Goal: Ask a question

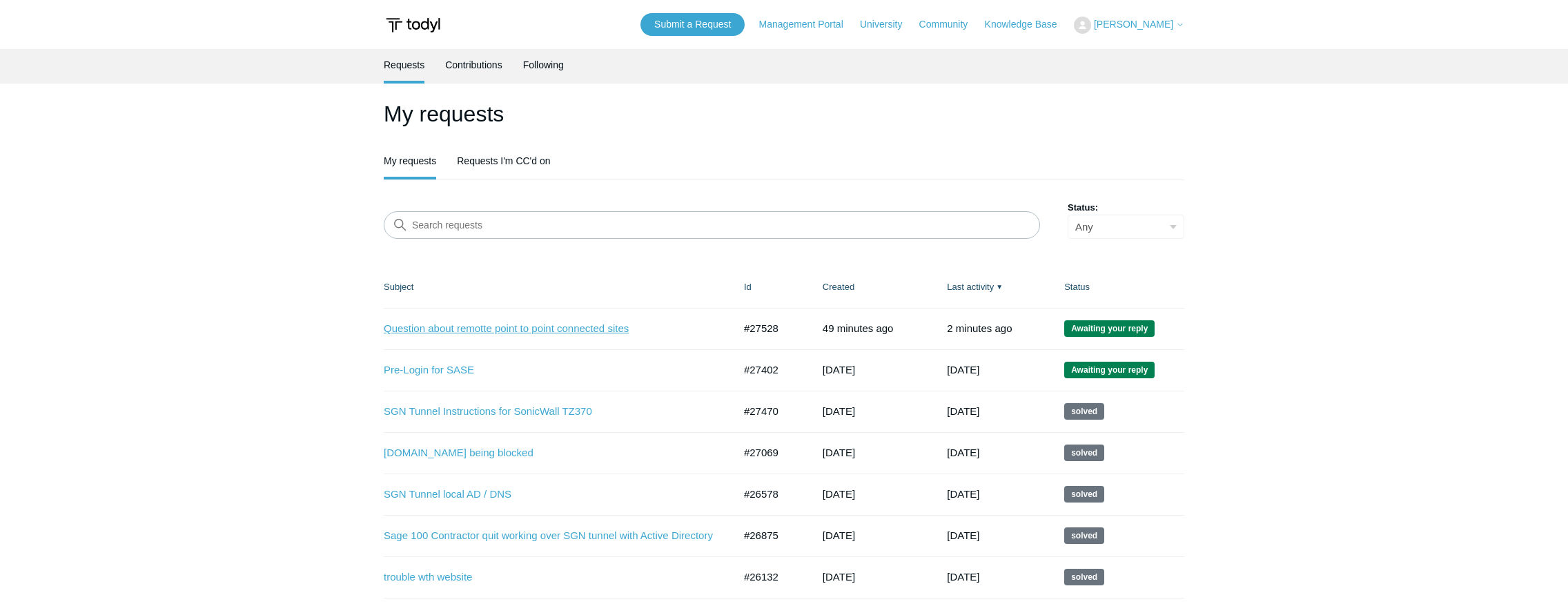
click at [535, 328] on link "Question about remotte point to point connected sites" at bounding box center [548, 329] width 330 height 16
click at [445, 367] on link "Pre-Login for SASE" at bounding box center [548, 370] width 330 height 16
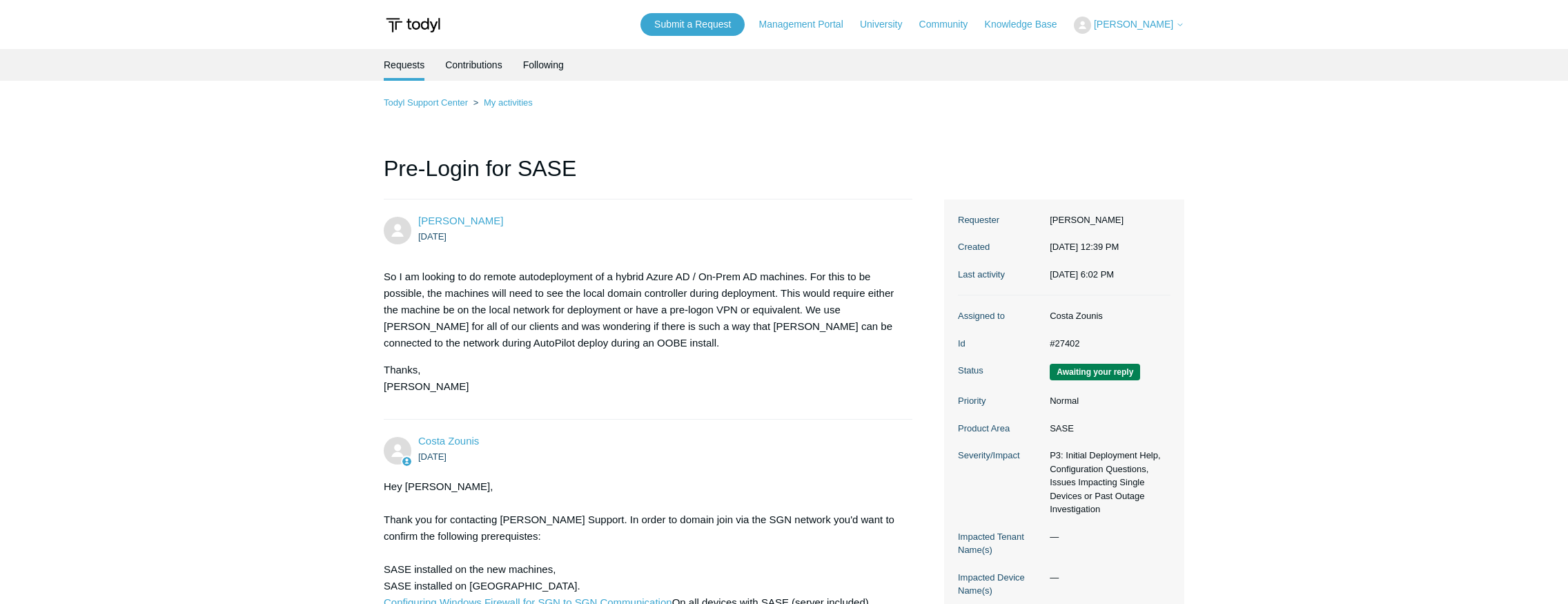
scroll to position [549, 0]
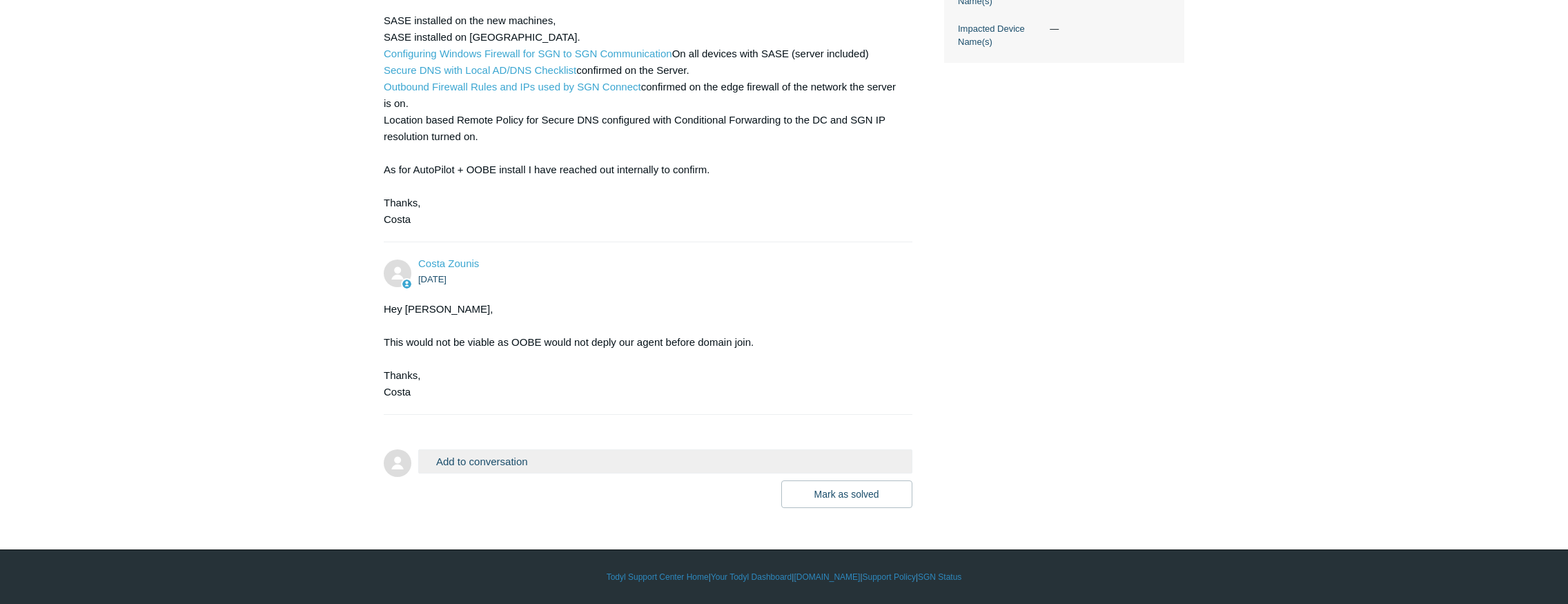
click at [561, 464] on button "Add to conversation" at bounding box center [665, 461] width 494 height 25
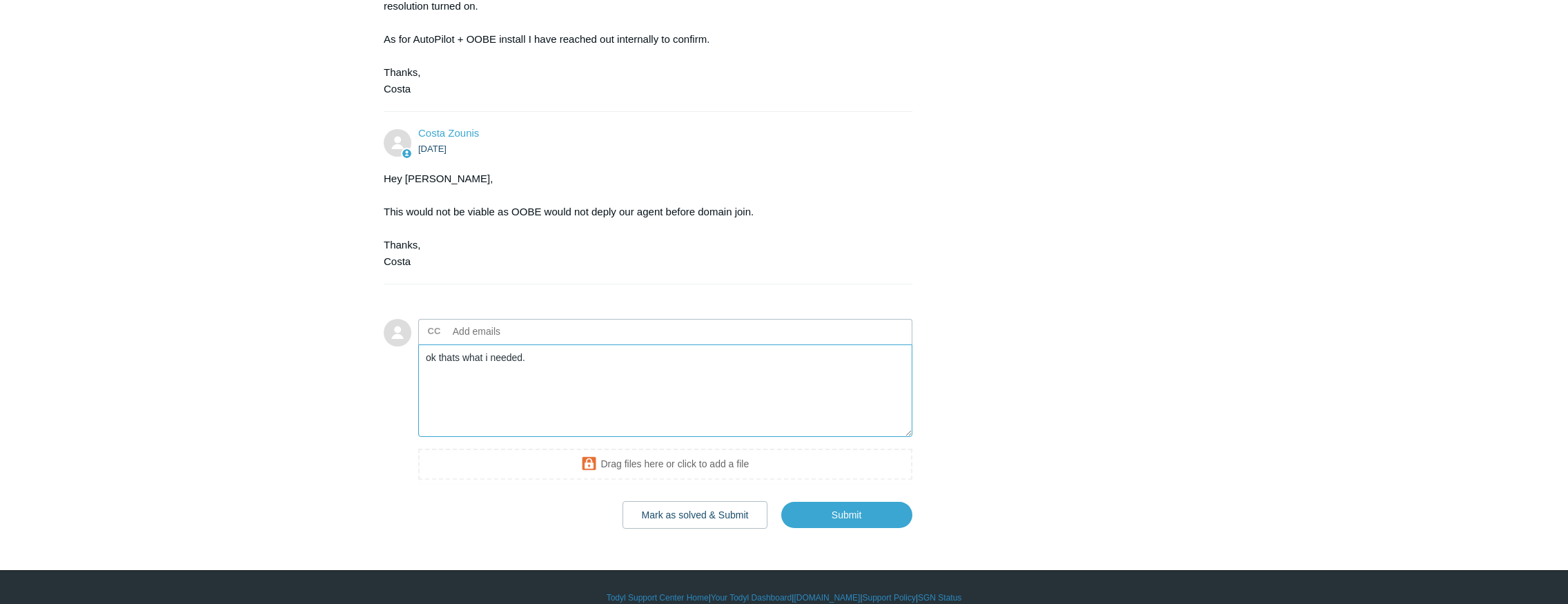
scroll to position [682, 0]
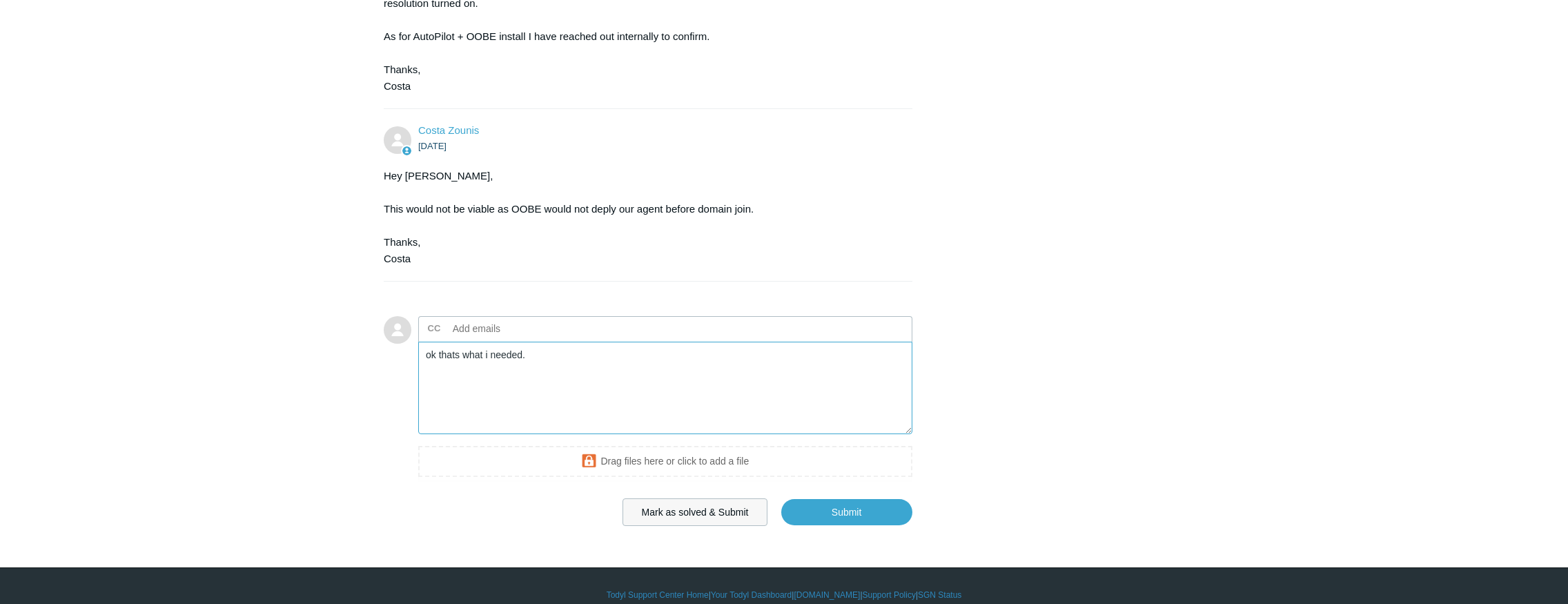
type textarea "ok thats what i needed."
click at [725, 515] on button "Mark as solved & Submit" at bounding box center [695, 512] width 146 height 28
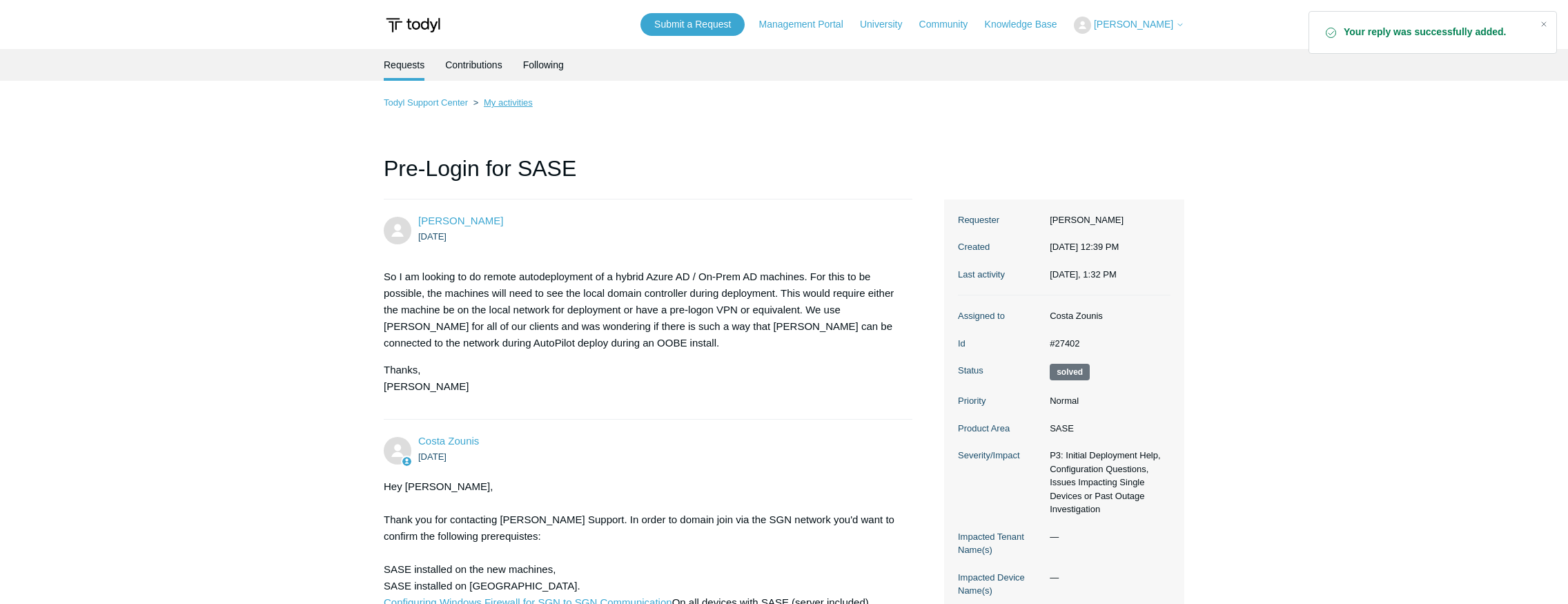
click at [493, 103] on link "My activities" at bounding box center [508, 103] width 49 height 10
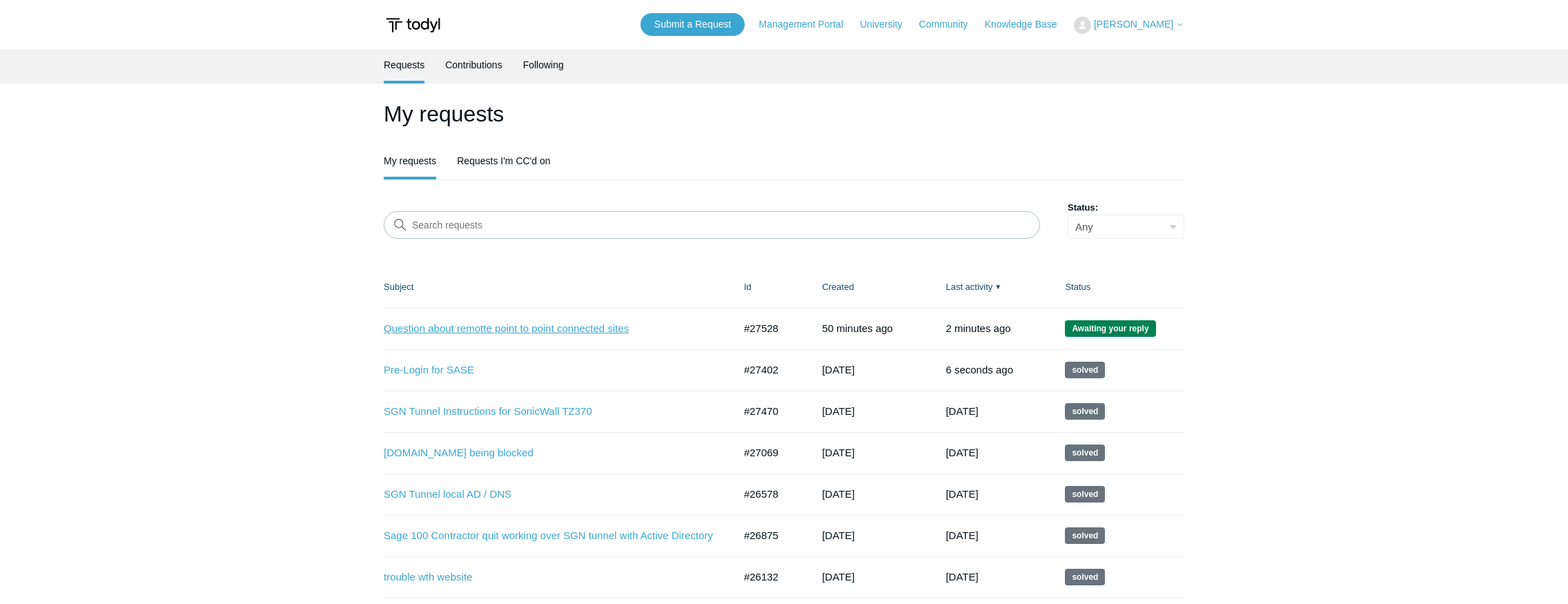
click at [499, 329] on link "Question about remotte point to point connected sites" at bounding box center [548, 329] width 330 height 16
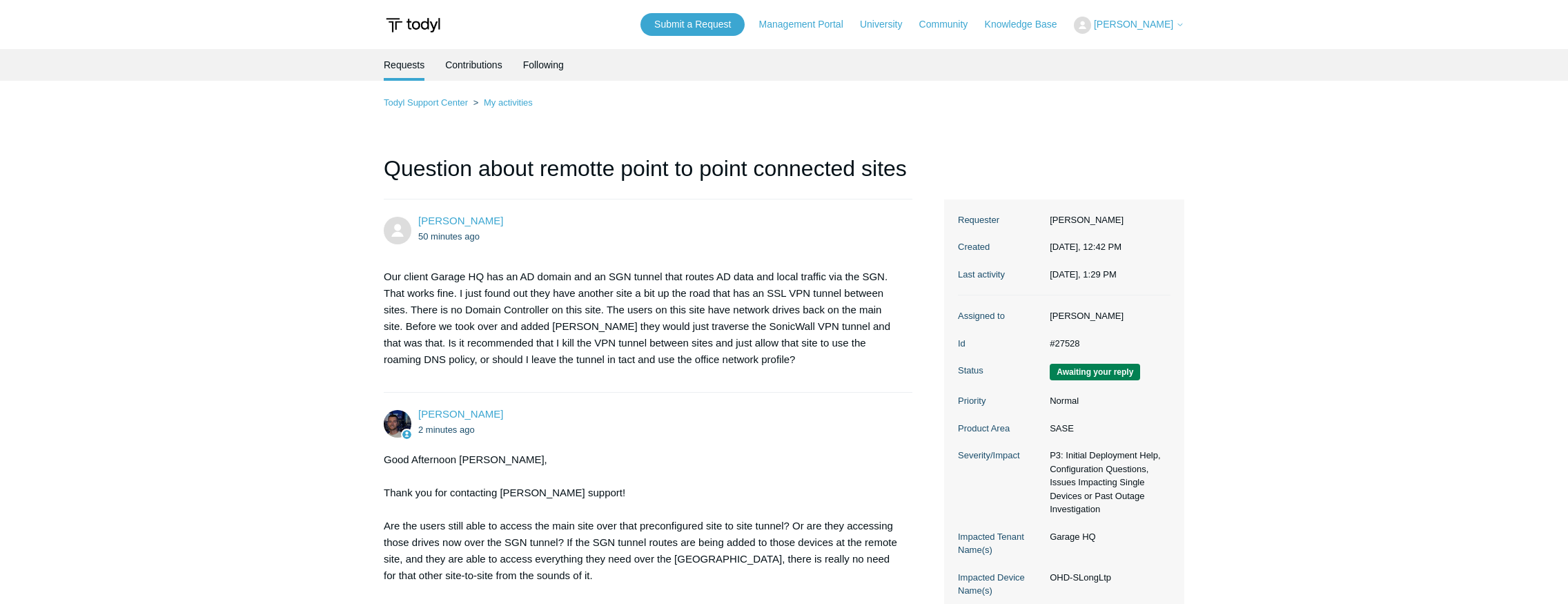
scroll to position [333, 0]
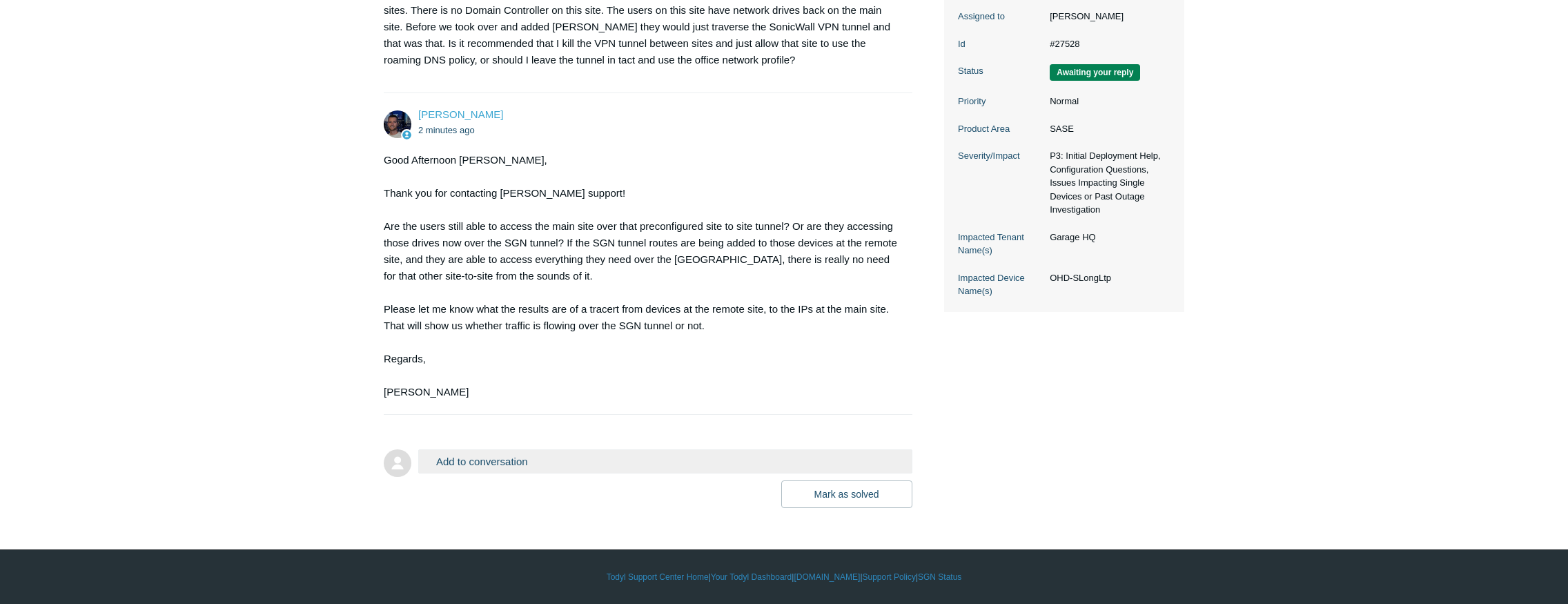
click at [617, 470] on button "Add to conversation" at bounding box center [665, 461] width 494 height 25
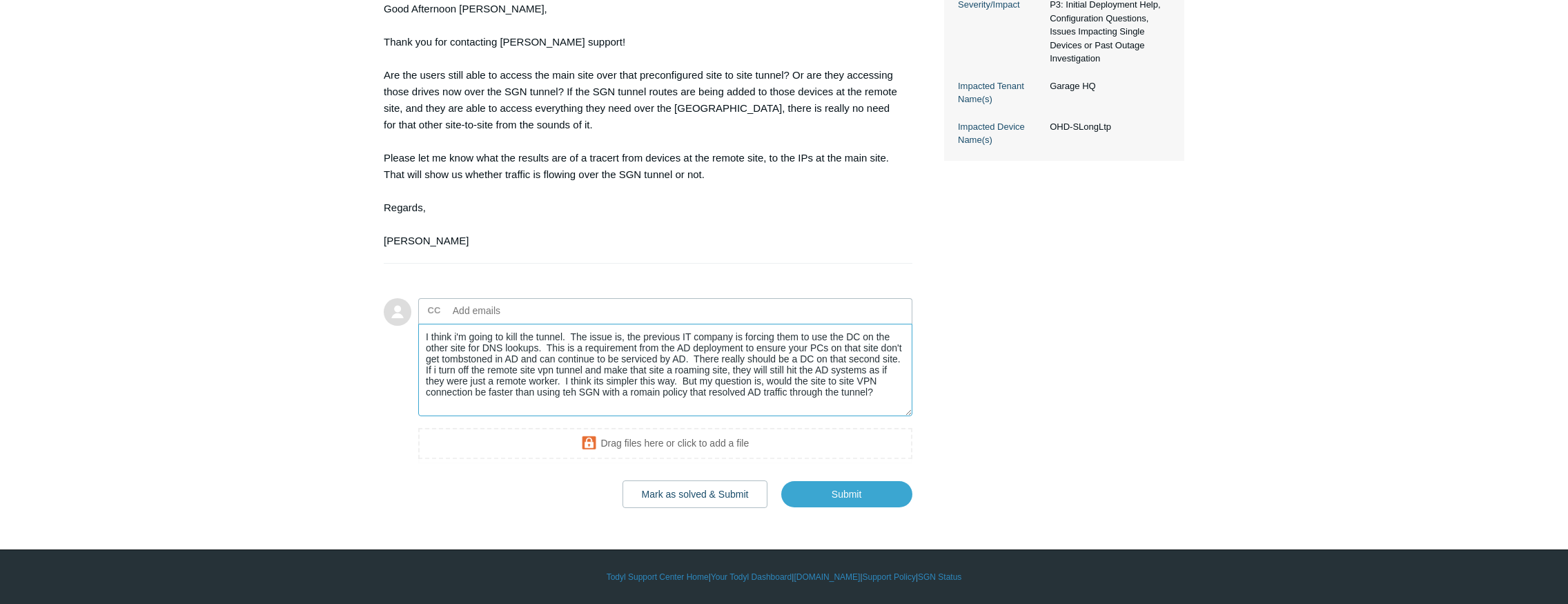
scroll to position [484, 0]
type textarea "I think i'm going to kill the tunnel. The issue is, the previous IT company is …"
click at [828, 496] on input "Submit" at bounding box center [846, 494] width 131 height 28
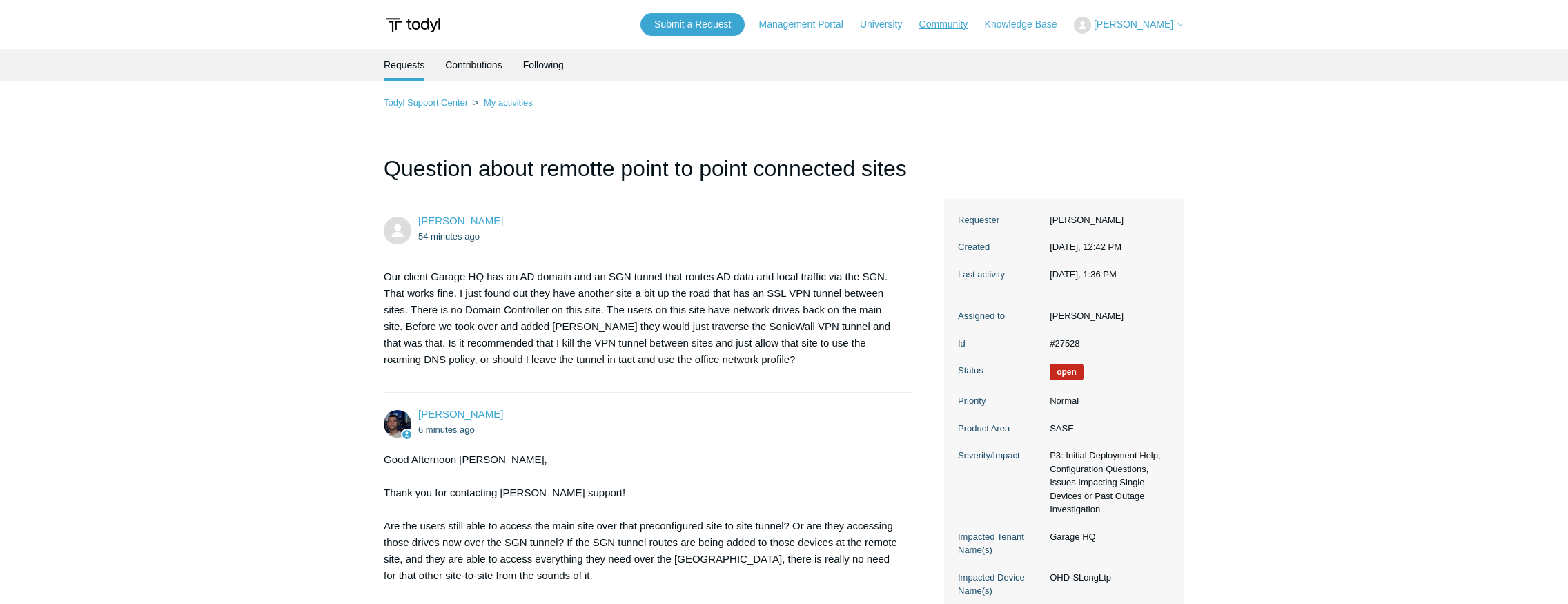
click at [952, 28] on link "Community" at bounding box center [950, 24] width 63 height 14
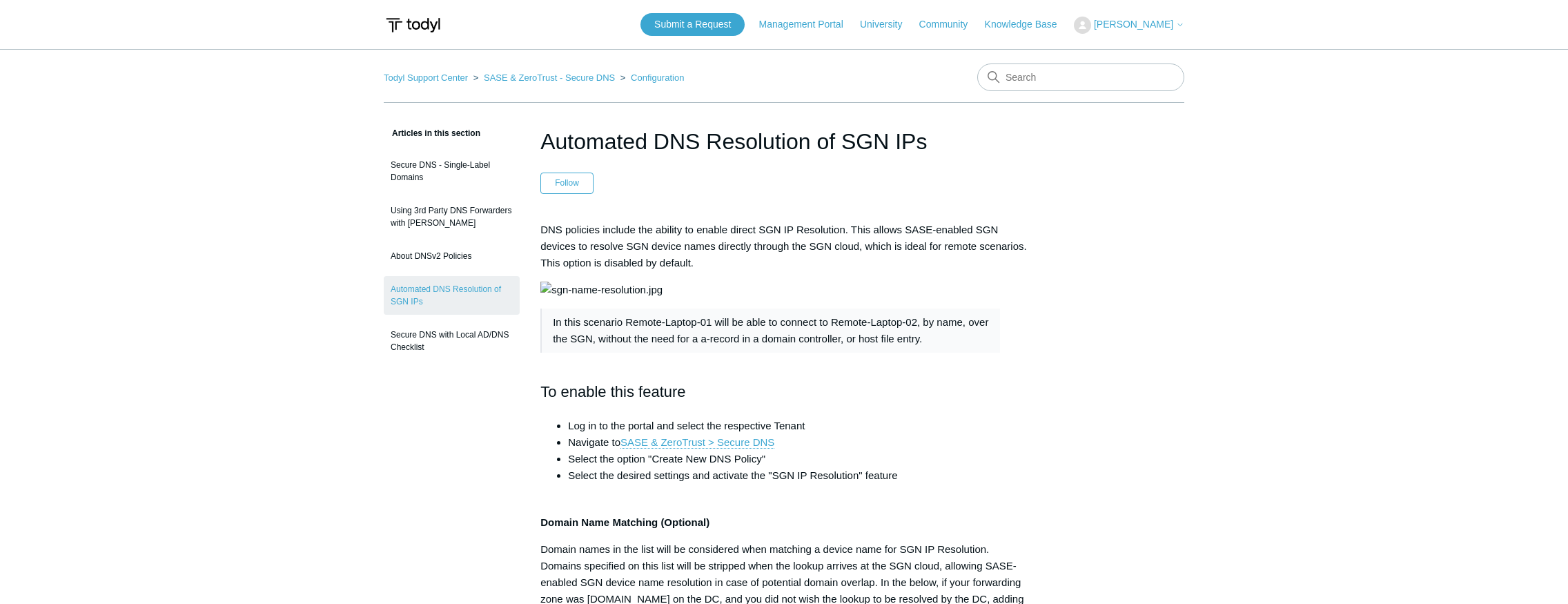
click at [1122, 25] on span "[PERSON_NAME]" at bounding box center [1134, 24] width 80 height 11
click at [1124, 58] on link "My Support Requests" at bounding box center [1142, 54] width 135 height 25
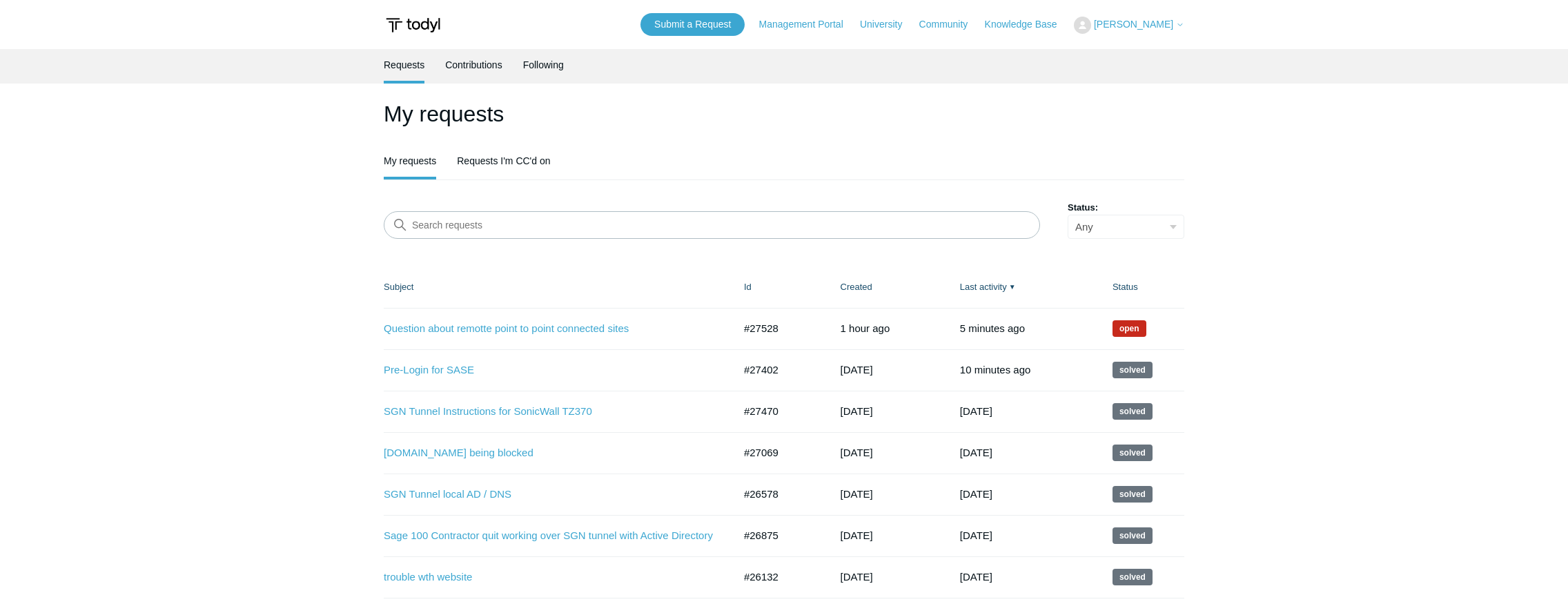
click at [583, 337] on td "Question about remotte point to point connected sites #27528 1 hour ago Open" at bounding box center [557, 328] width 346 height 42
click at [578, 327] on link "Question about remotte point to point connected sites" at bounding box center [548, 329] width 330 height 16
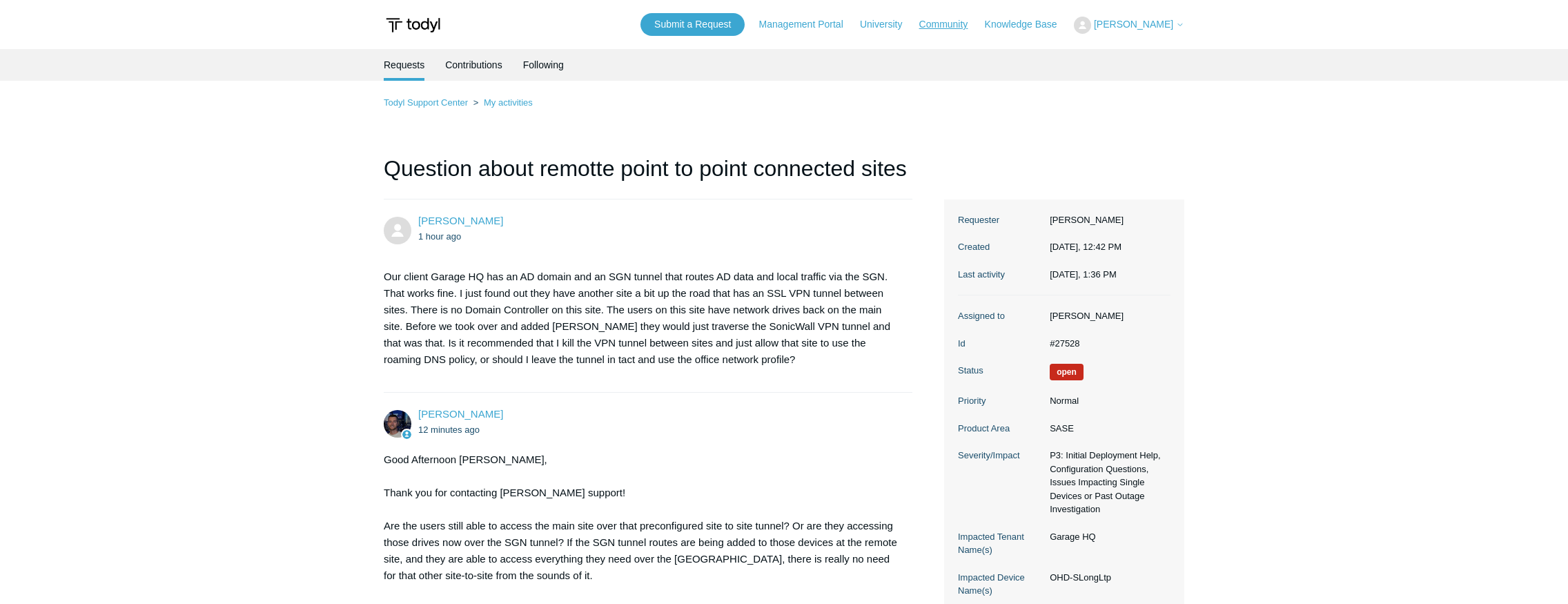
click at [948, 24] on link "Community" at bounding box center [950, 24] width 63 height 14
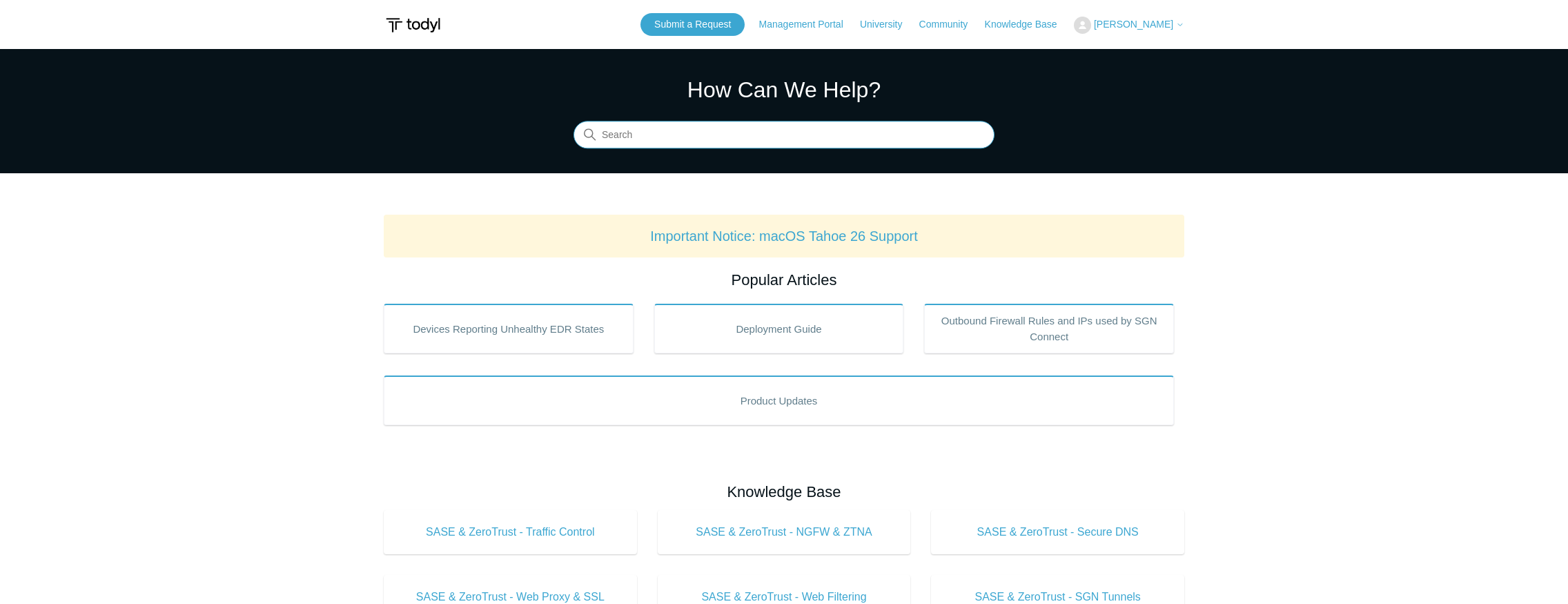
click at [742, 133] on input "Search" at bounding box center [784, 135] width 421 height 28
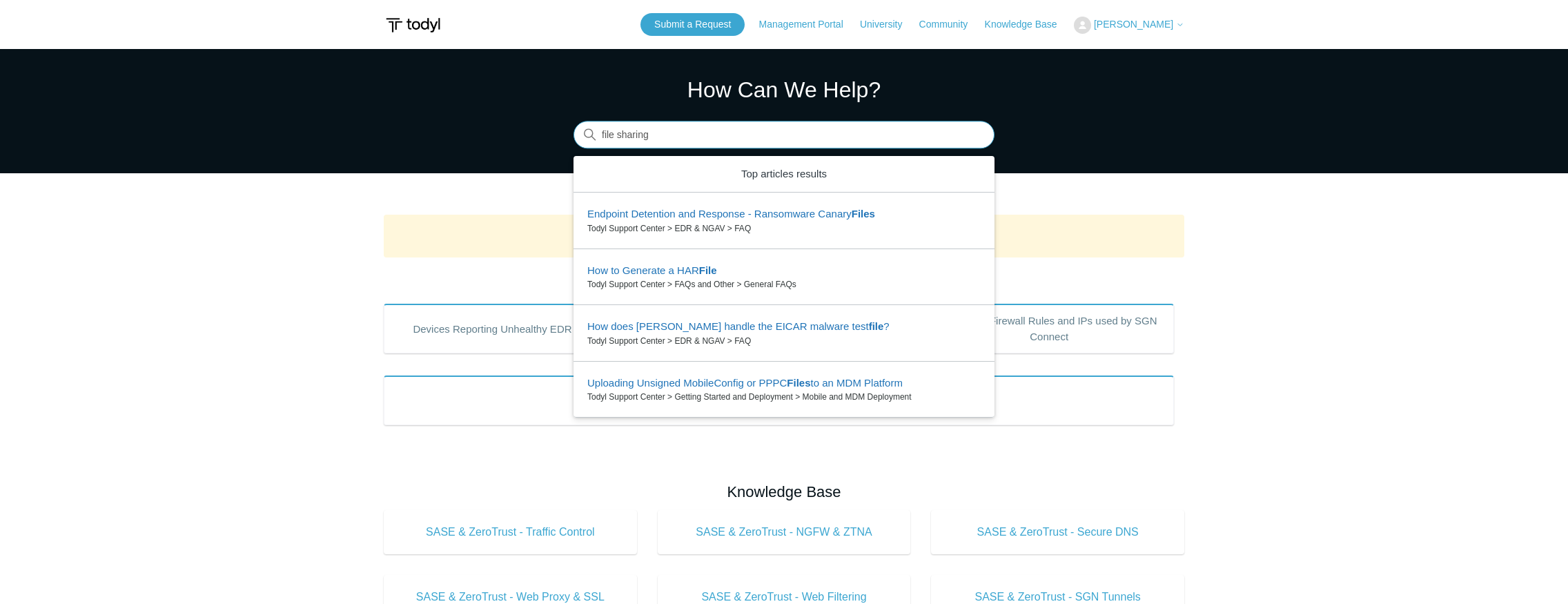
type input "file sharing"
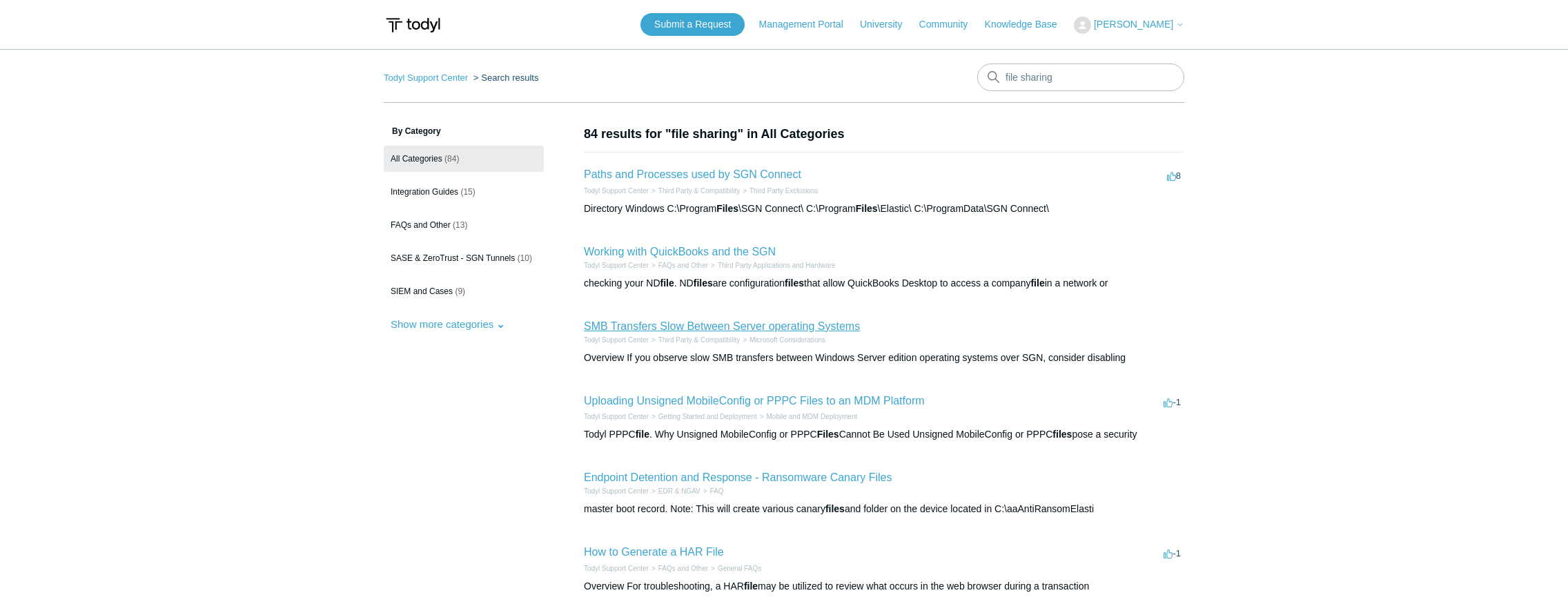
click at [711, 328] on link "SMB Transfers Slow Between Server operating Systems" at bounding box center [722, 326] width 276 height 12
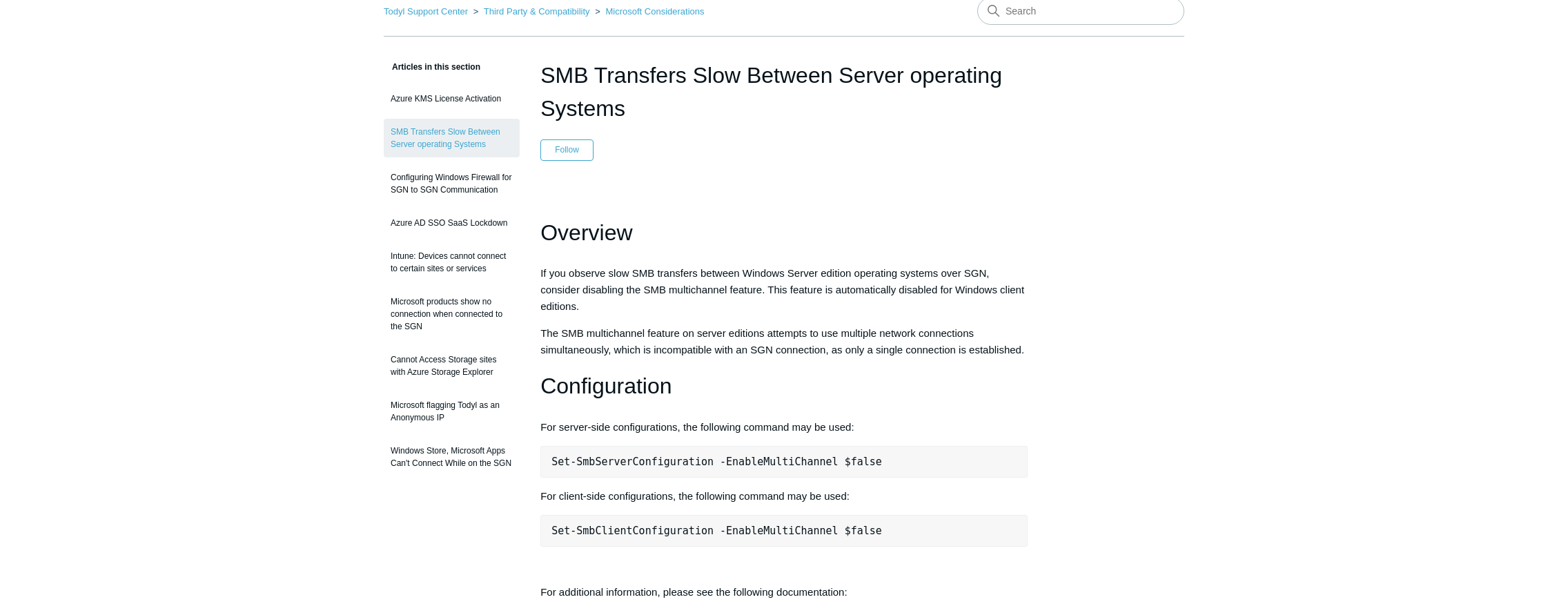
scroll to position [84, 0]
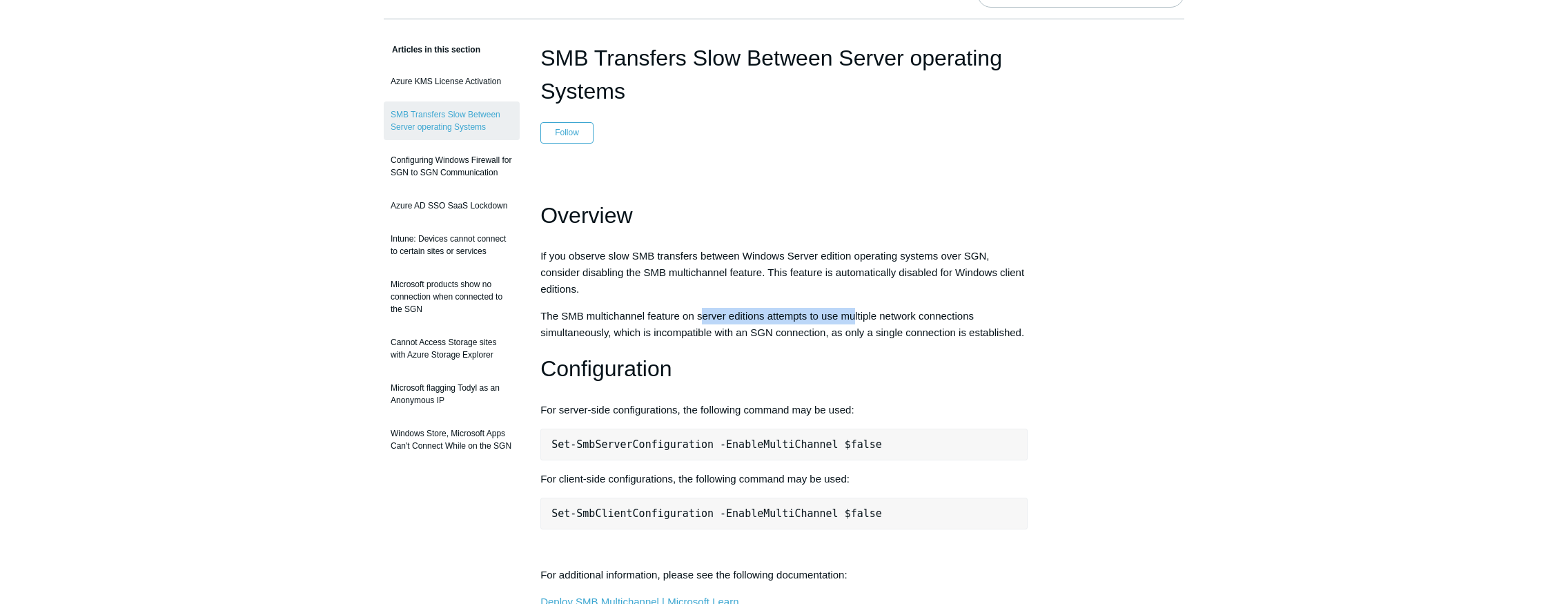
drag, startPoint x: 702, startPoint y: 316, endPoint x: 856, endPoint y: 311, distance: 154.1
click at [858, 313] on p "The SMB multichannel feature on server editions attempts to use multiple networ…" at bounding box center [784, 324] width 487 height 33
click at [745, 334] on p "The SMB multichannel feature on server editions attempts to use multiple networ…" at bounding box center [784, 324] width 487 height 33
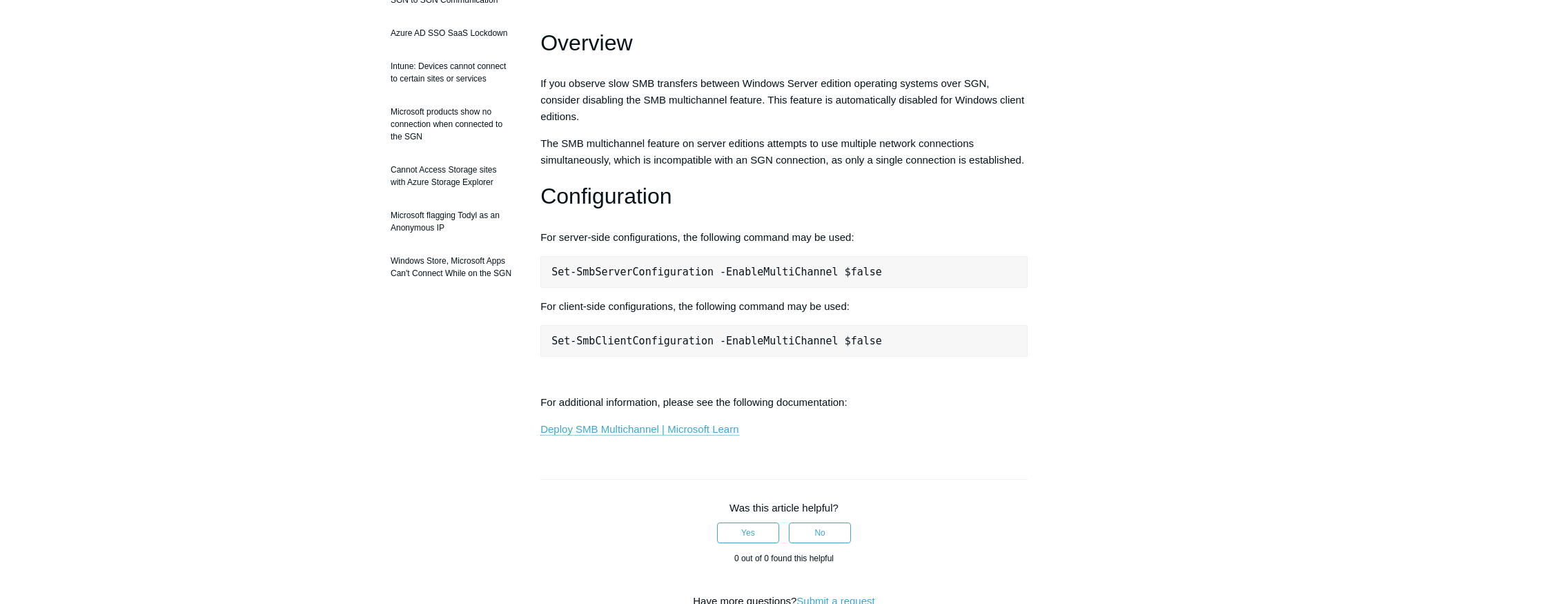
scroll to position [255, 0]
click at [606, 436] on link "Deploy SMB Multichannel | Microsoft Learn" at bounding box center [640, 429] width 198 height 13
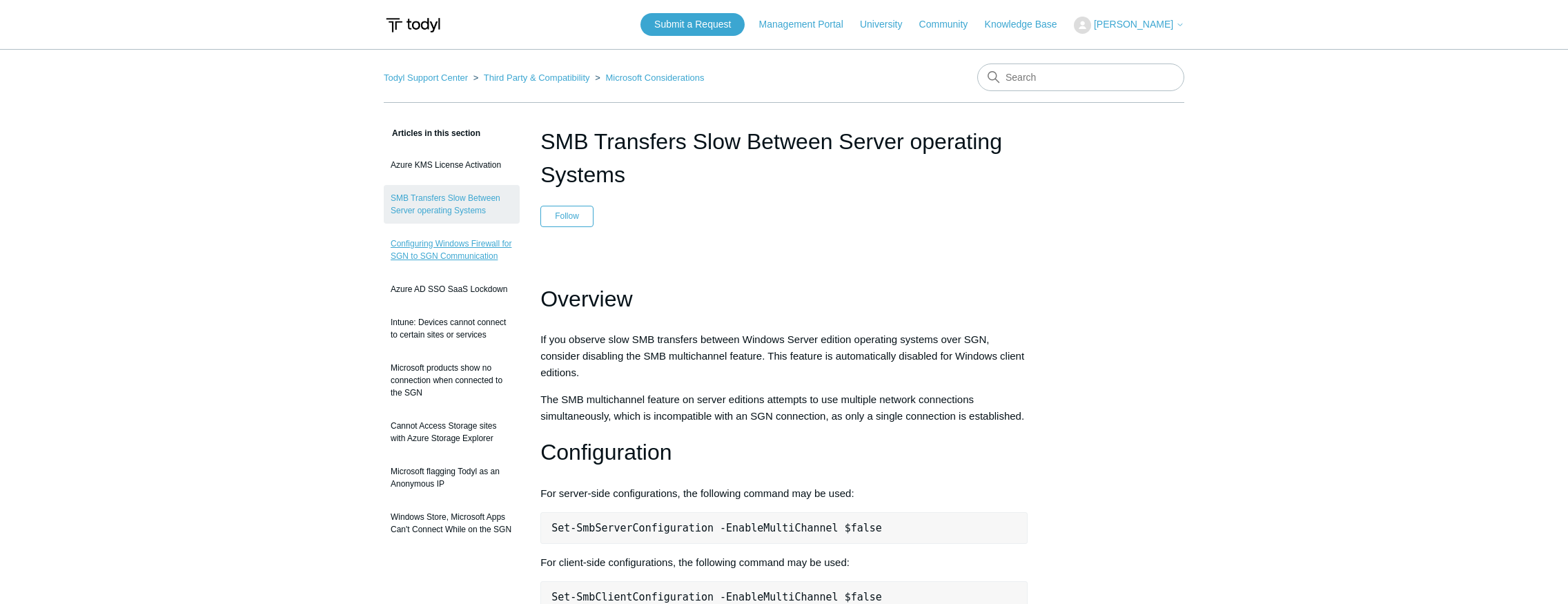
click at [446, 248] on link "Configuring Windows Firewall for SGN to SGN Communication" at bounding box center [452, 250] width 136 height 39
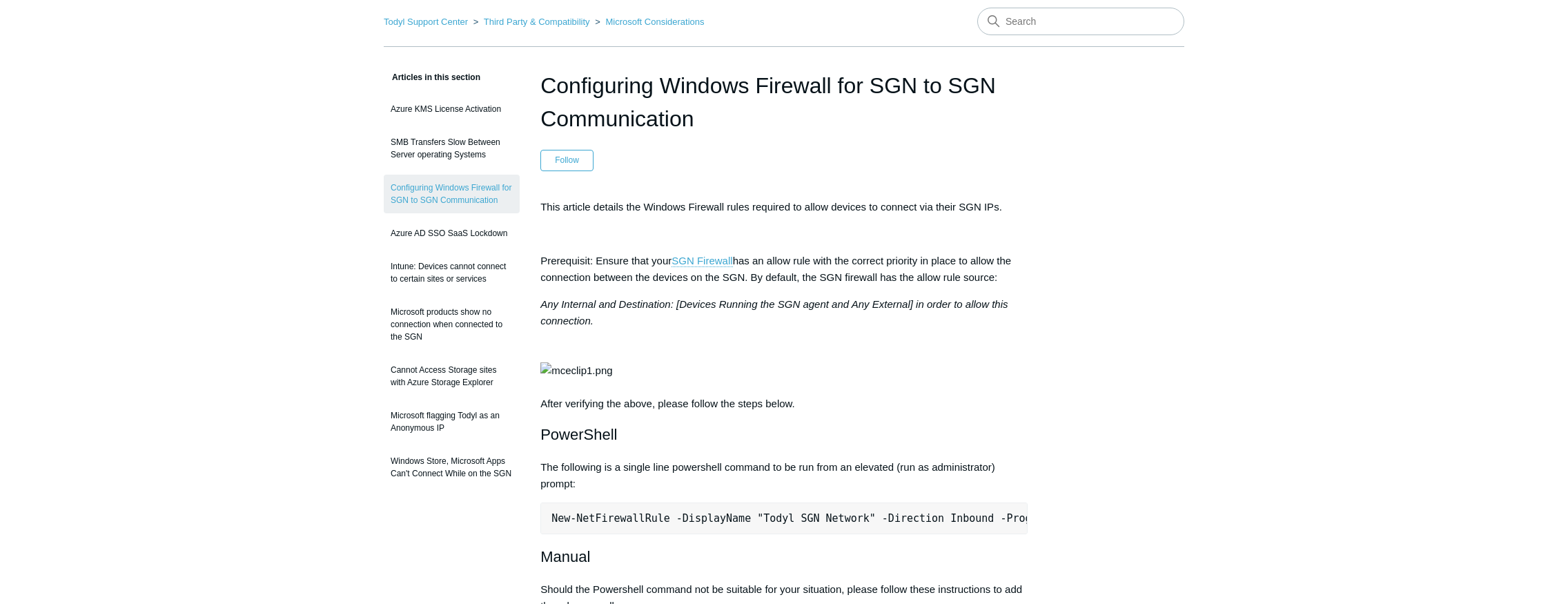
scroll to position [39, 0]
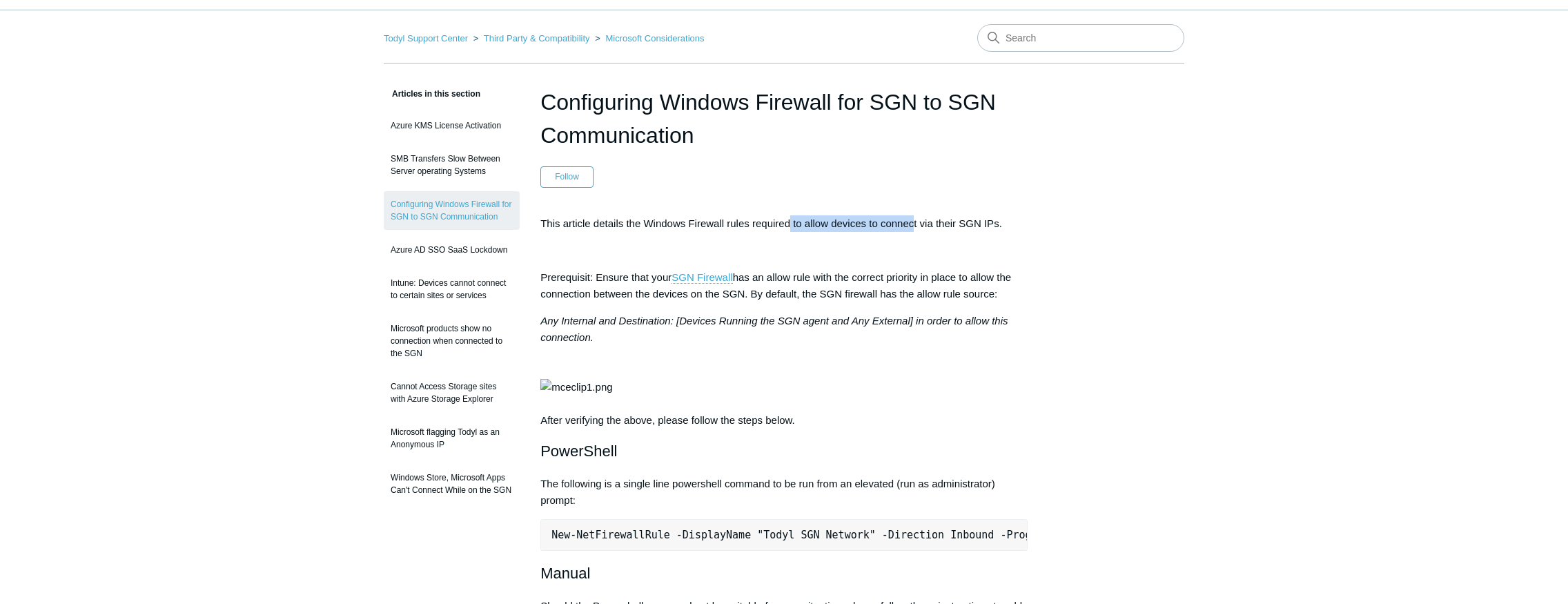
drag, startPoint x: 789, startPoint y: 224, endPoint x: 915, endPoint y: 222, distance: 126.0
click at [915, 222] on p "This article details the Windows Firewall rules required to allow devices to co…" at bounding box center [784, 224] width 487 height 17
click at [938, 222] on p "This article details the Windows Firewall rules required to allow devices to co…" at bounding box center [784, 224] width 487 height 17
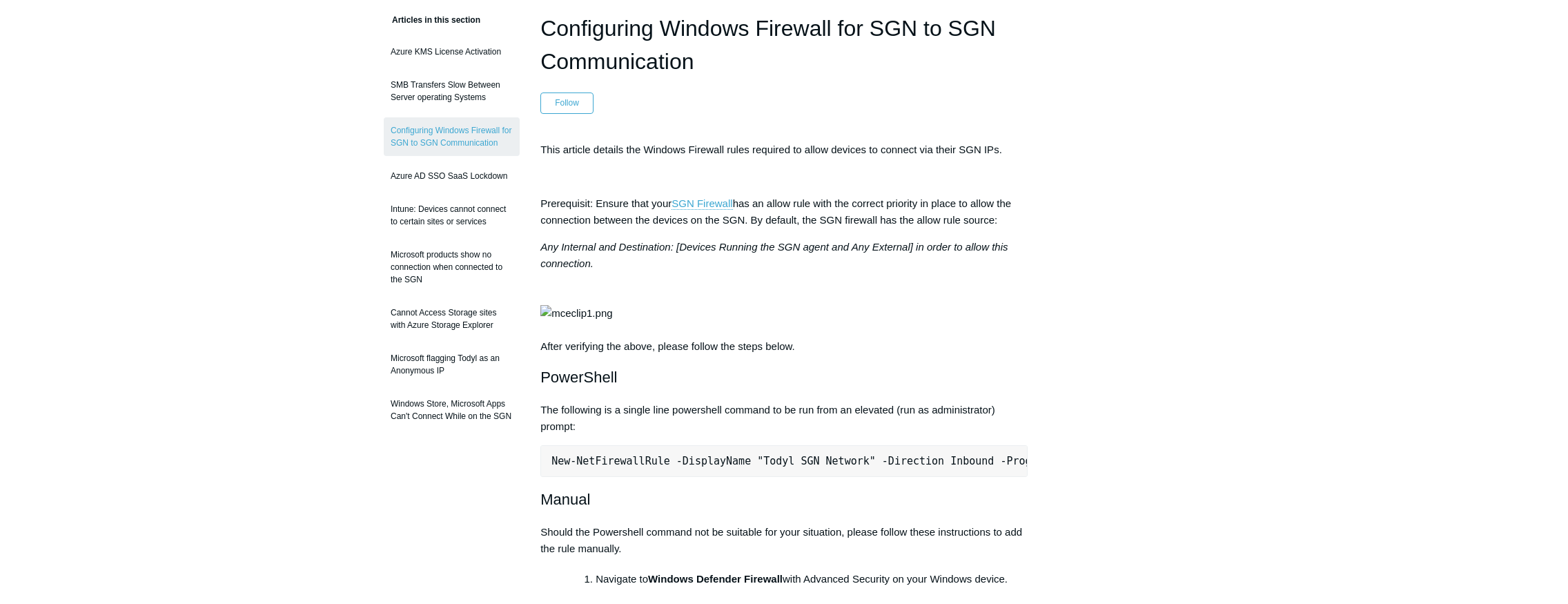
scroll to position [0, 0]
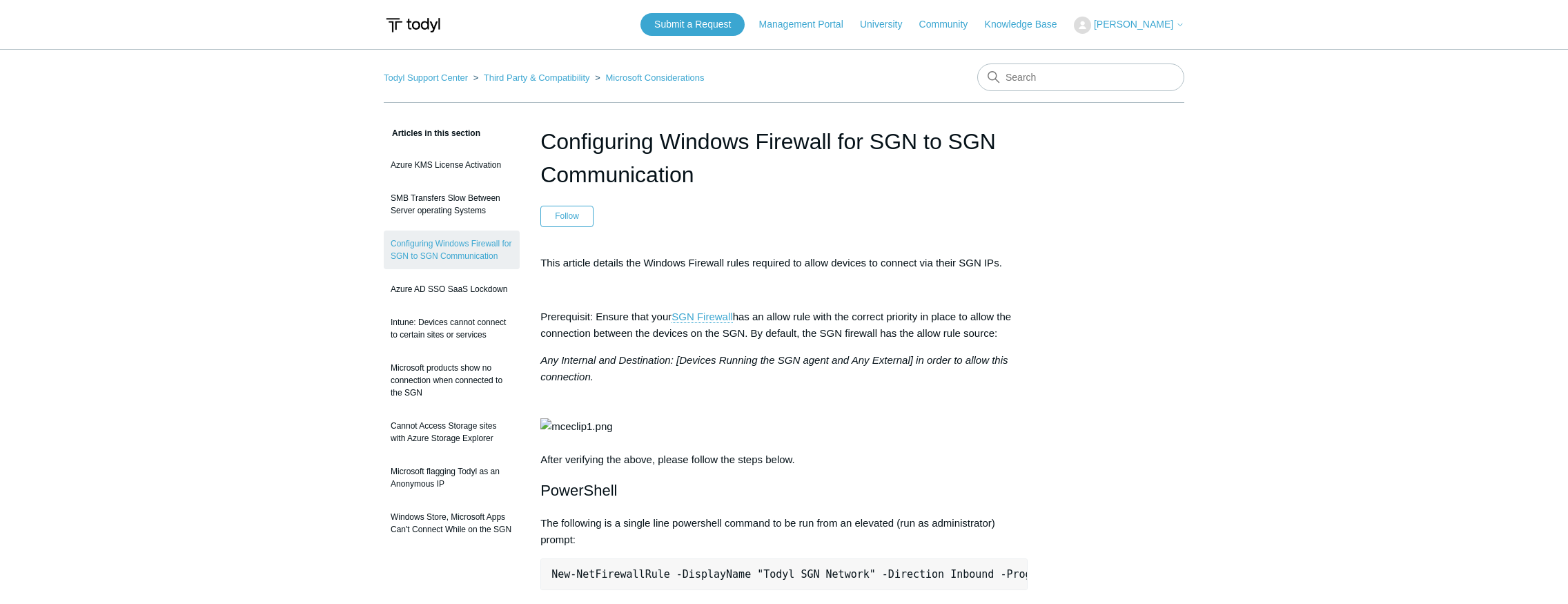
click at [1116, 25] on span "[PERSON_NAME]" at bounding box center [1134, 24] width 80 height 11
click at [1120, 49] on link "My Support Requests" at bounding box center [1142, 54] width 135 height 25
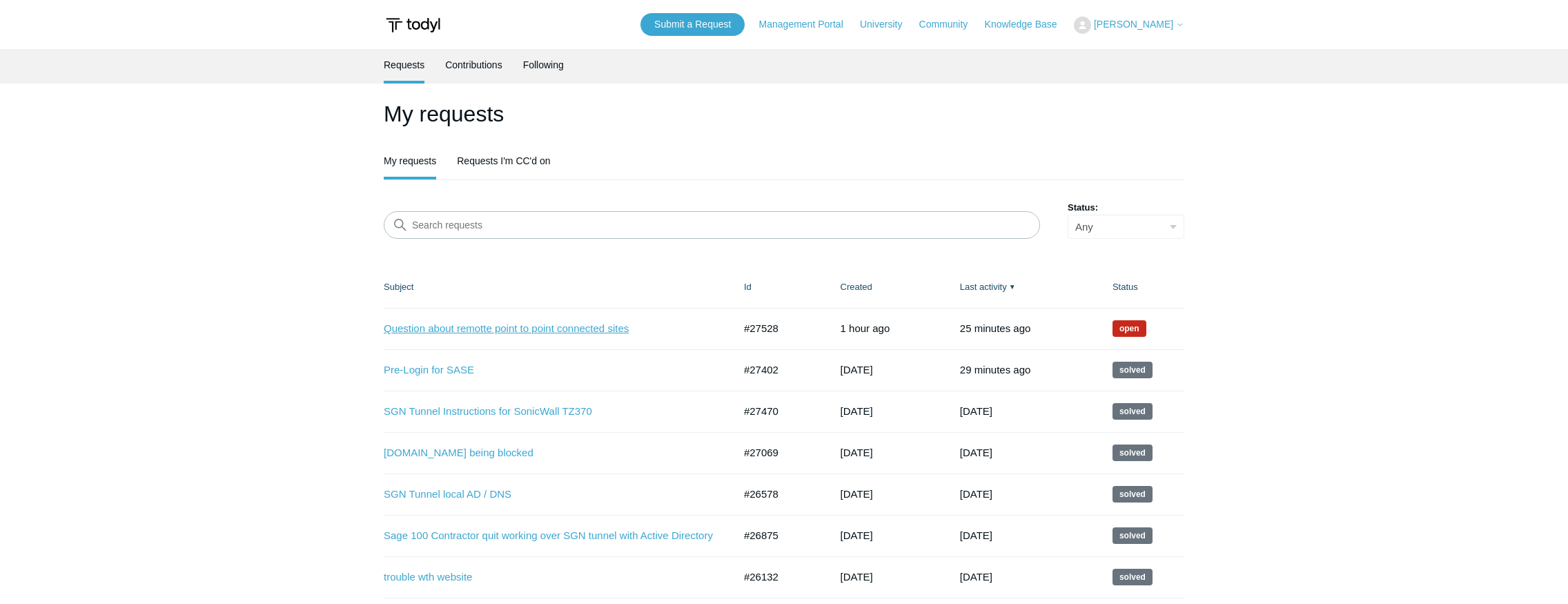
click at [453, 330] on link "Question about remotte point to point connected sites" at bounding box center [548, 329] width 330 height 16
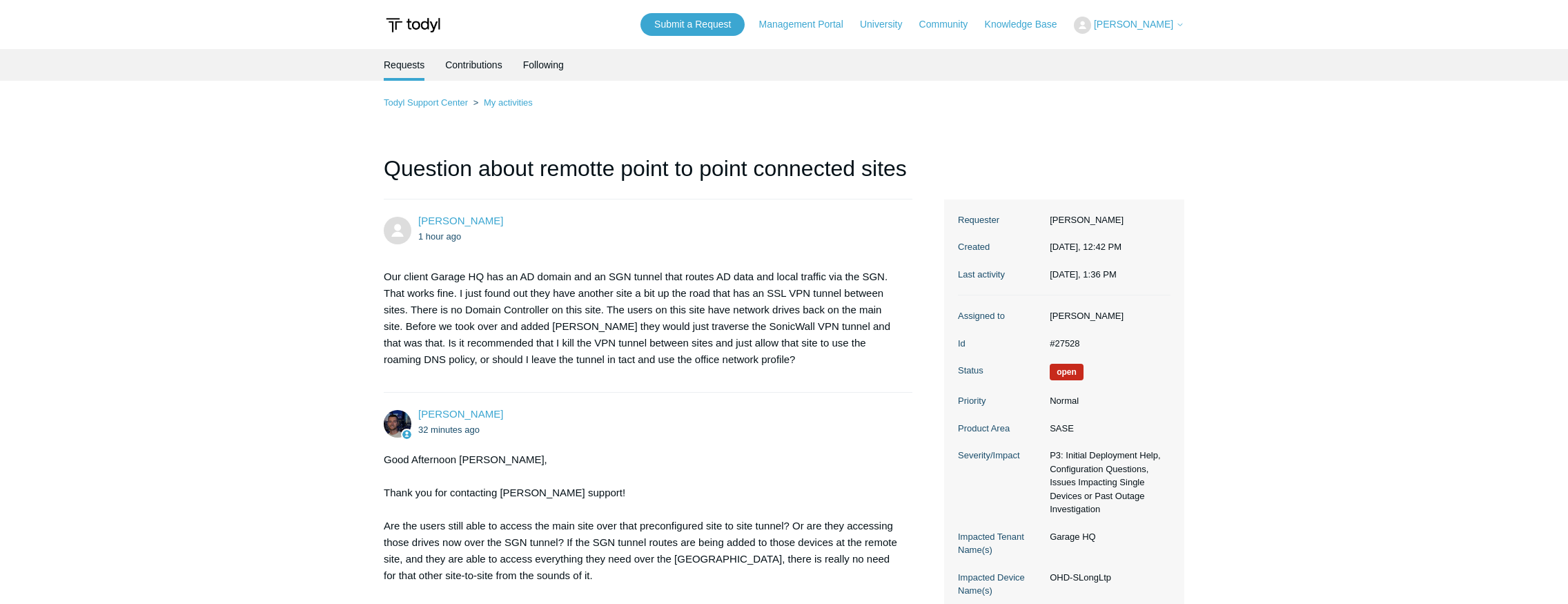
scroll to position [526, 0]
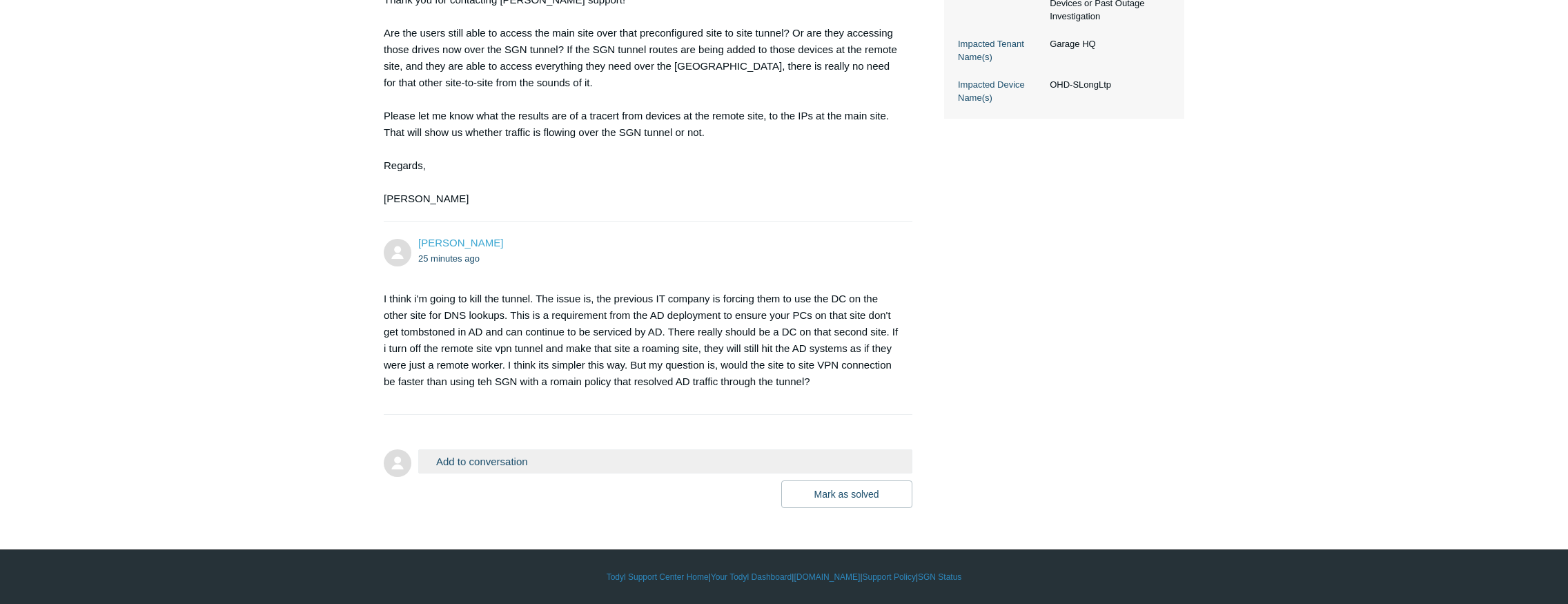
click at [557, 458] on button "Add to conversation" at bounding box center [665, 461] width 494 height 25
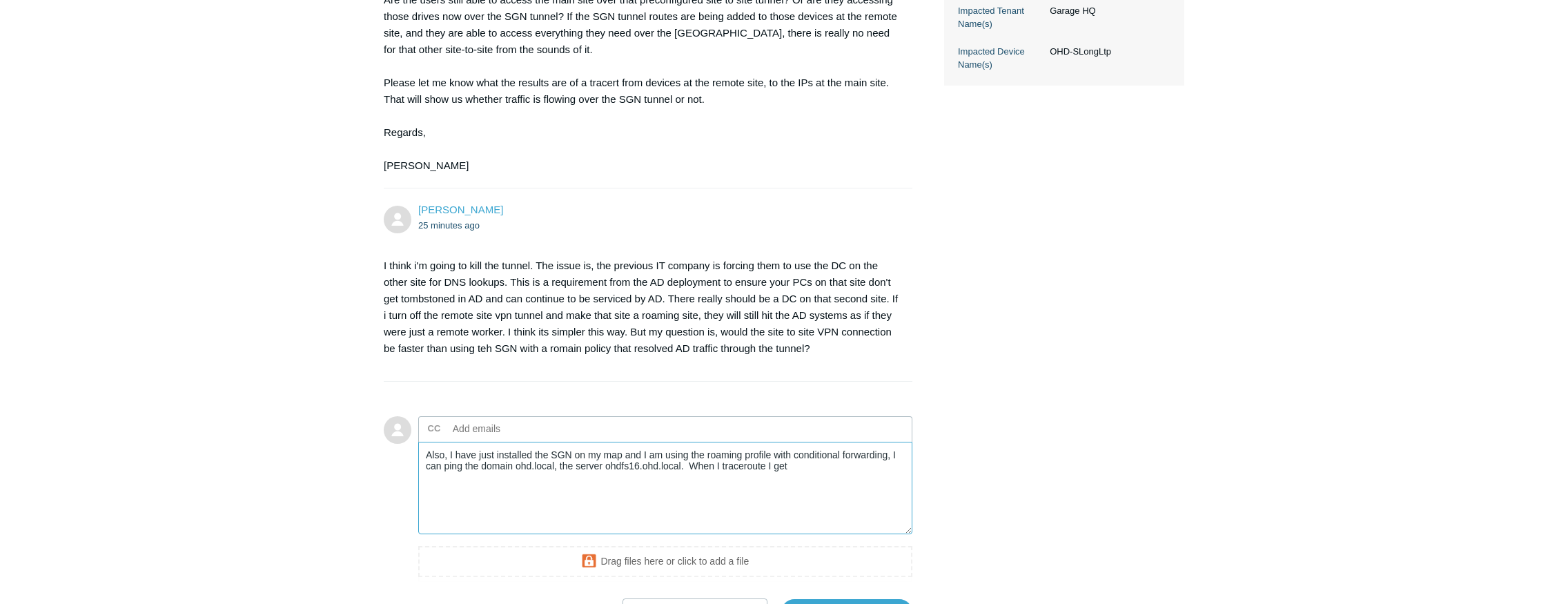
paste textarea "matthewmartin@STAC-BC0378 ~ % traceroute ohdfs16.ohd.local traceroute to ohdfs1…"
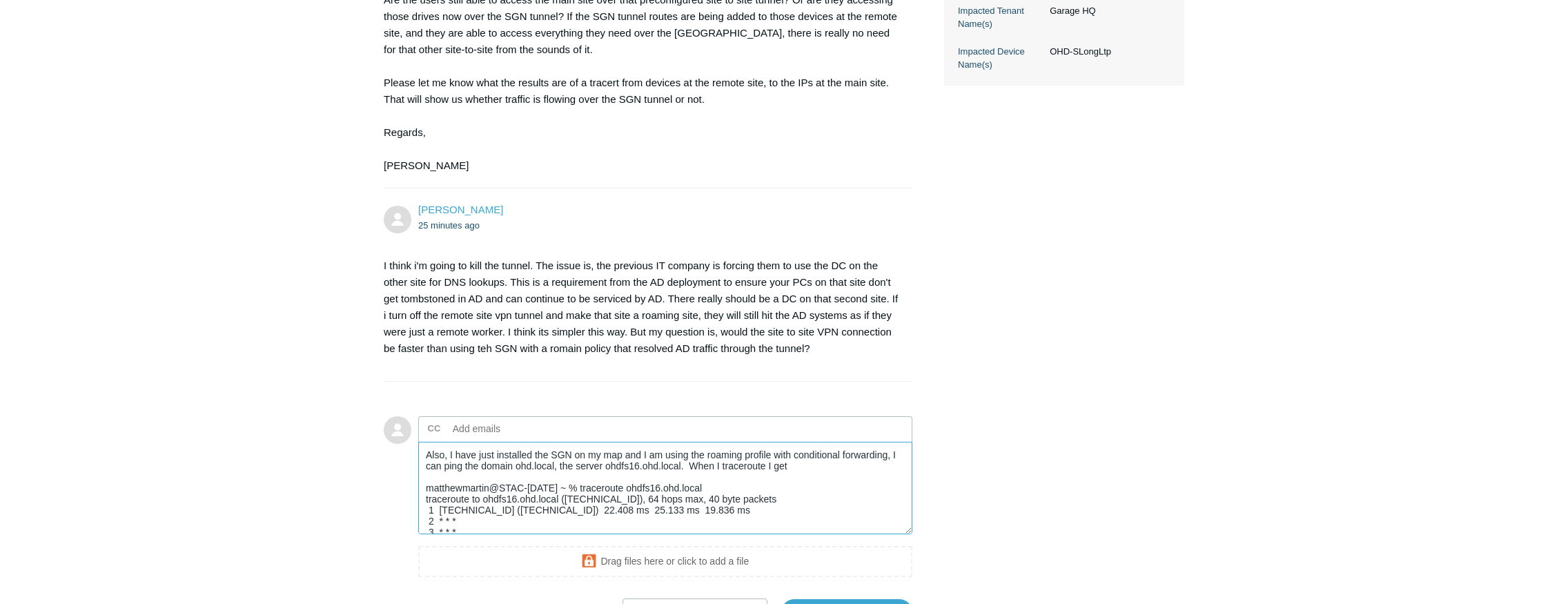
scroll to position [44, 0]
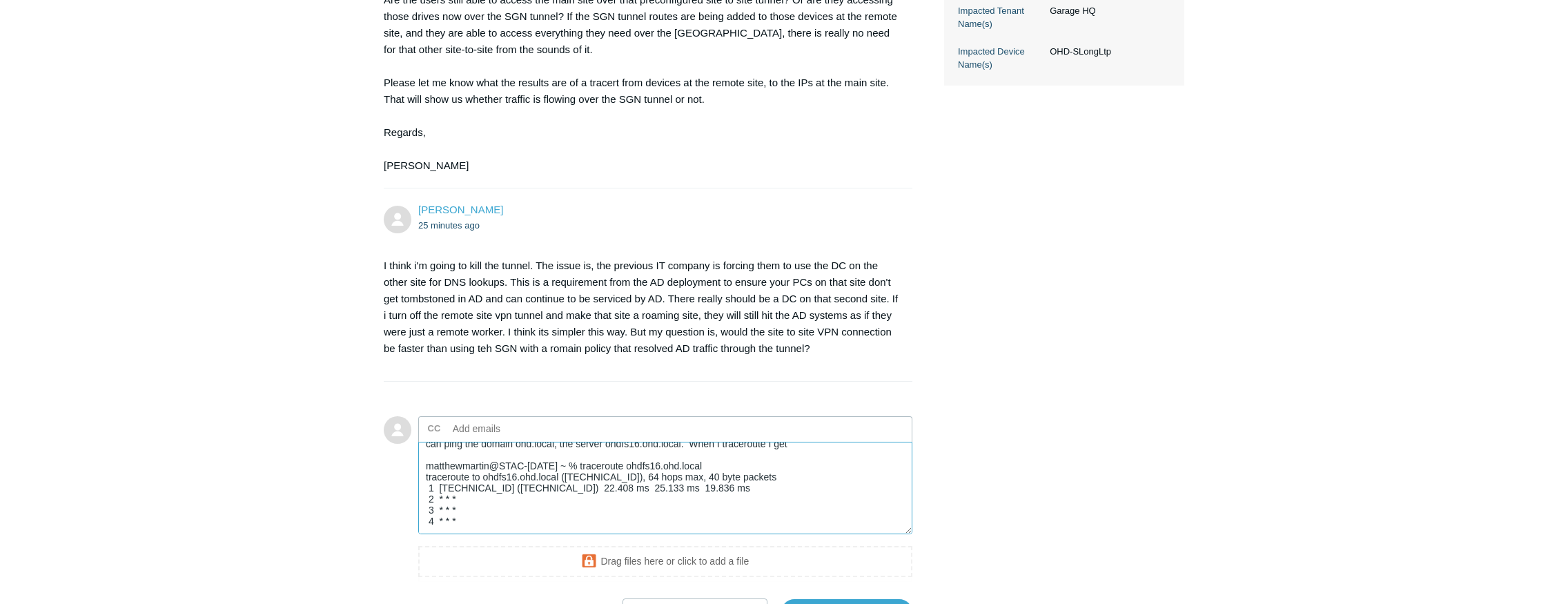
click at [472, 535] on textarea "Also, I have just installed the SGN on my map and I am using the roaming profil…" at bounding box center [665, 489] width 494 height 93
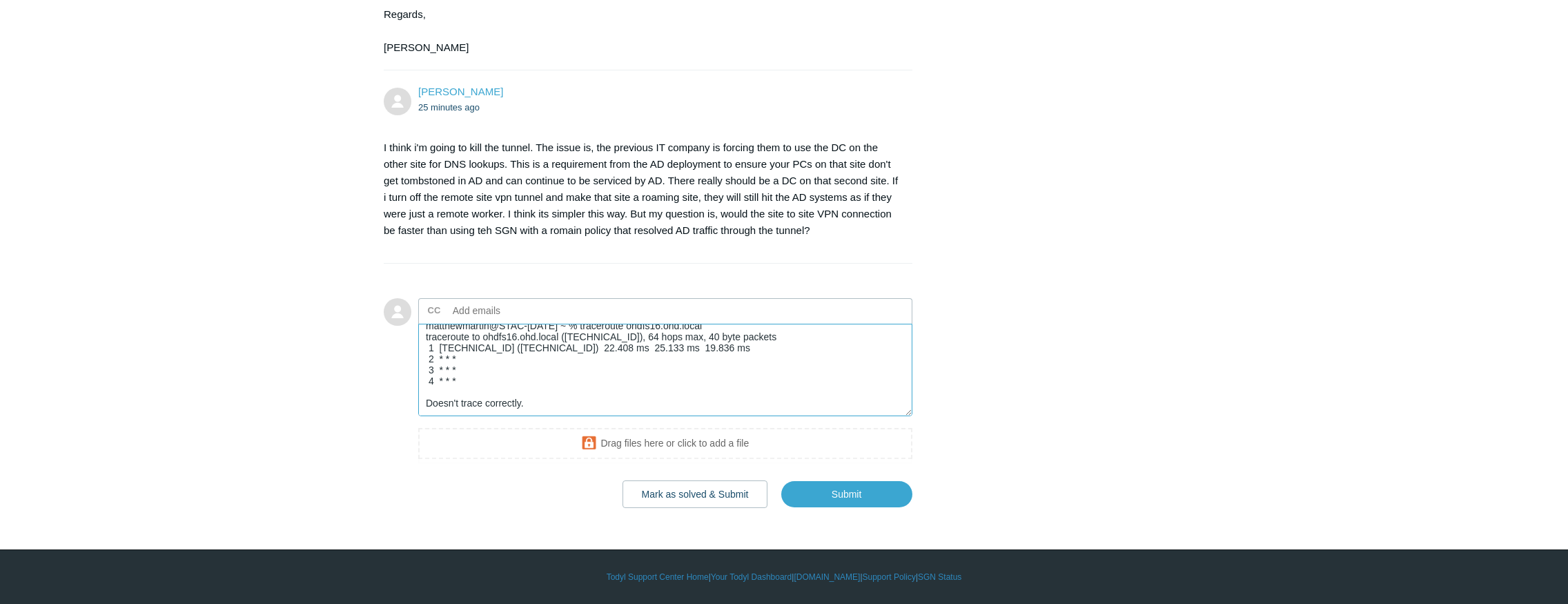
scroll to position [677, 0]
type textarea "Also, I have just installed the SGN on my map and I am using the roaming profil…"
click at [839, 495] on input "Submit" at bounding box center [846, 494] width 131 height 28
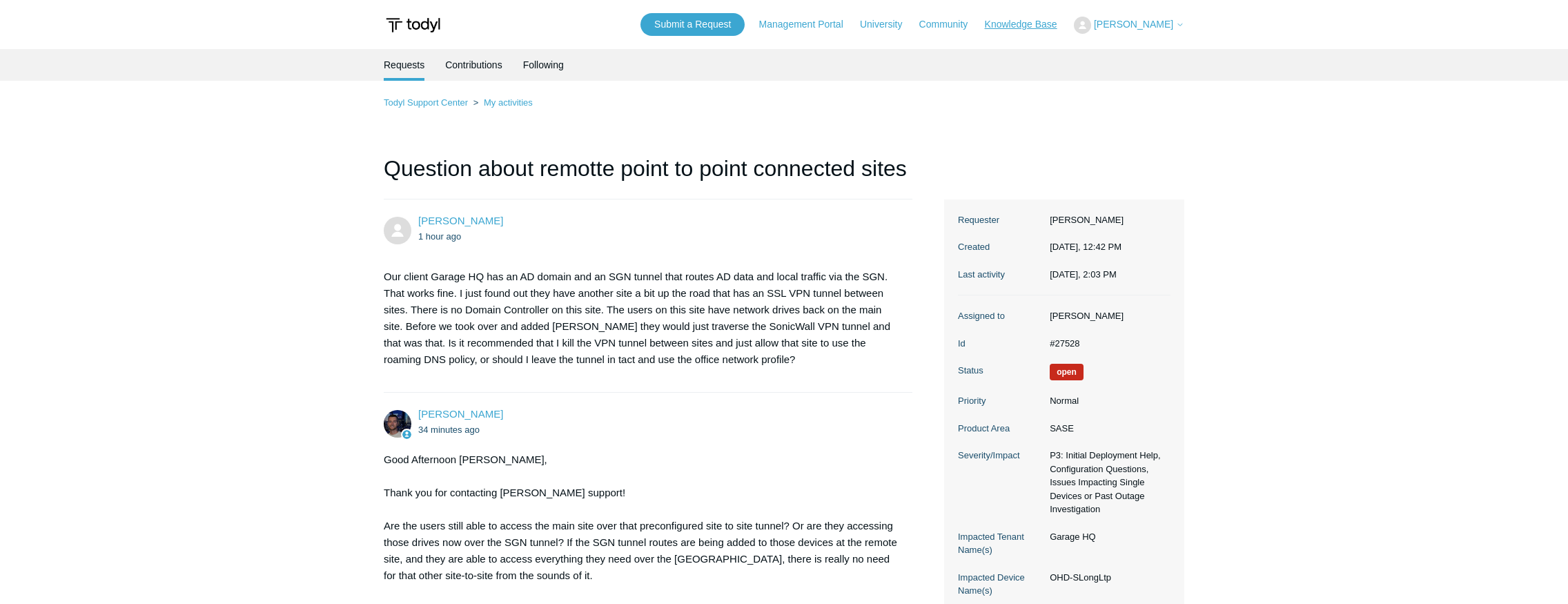
click at [1020, 27] on link "Knowledge Base" at bounding box center [1028, 24] width 86 height 14
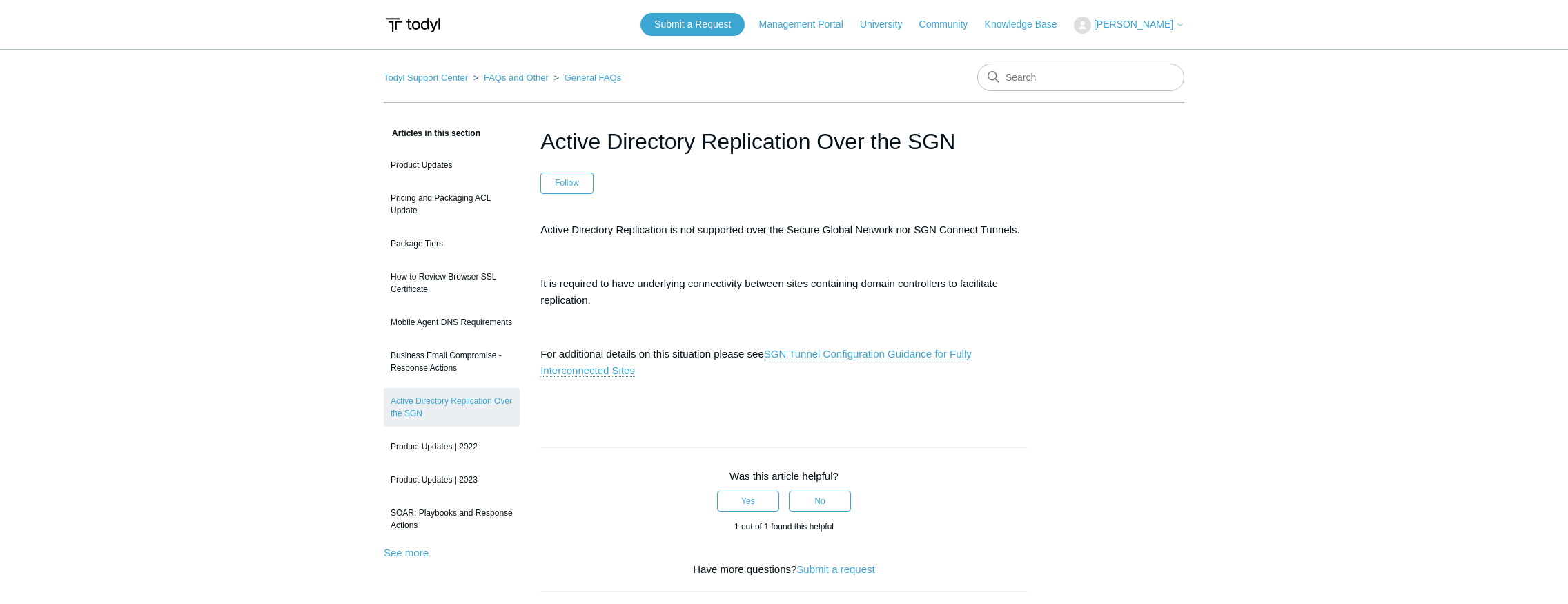
click at [1124, 21] on span "[PERSON_NAME]" at bounding box center [1134, 24] width 80 height 11
click at [1121, 52] on link "My Support Requests" at bounding box center [1142, 54] width 135 height 25
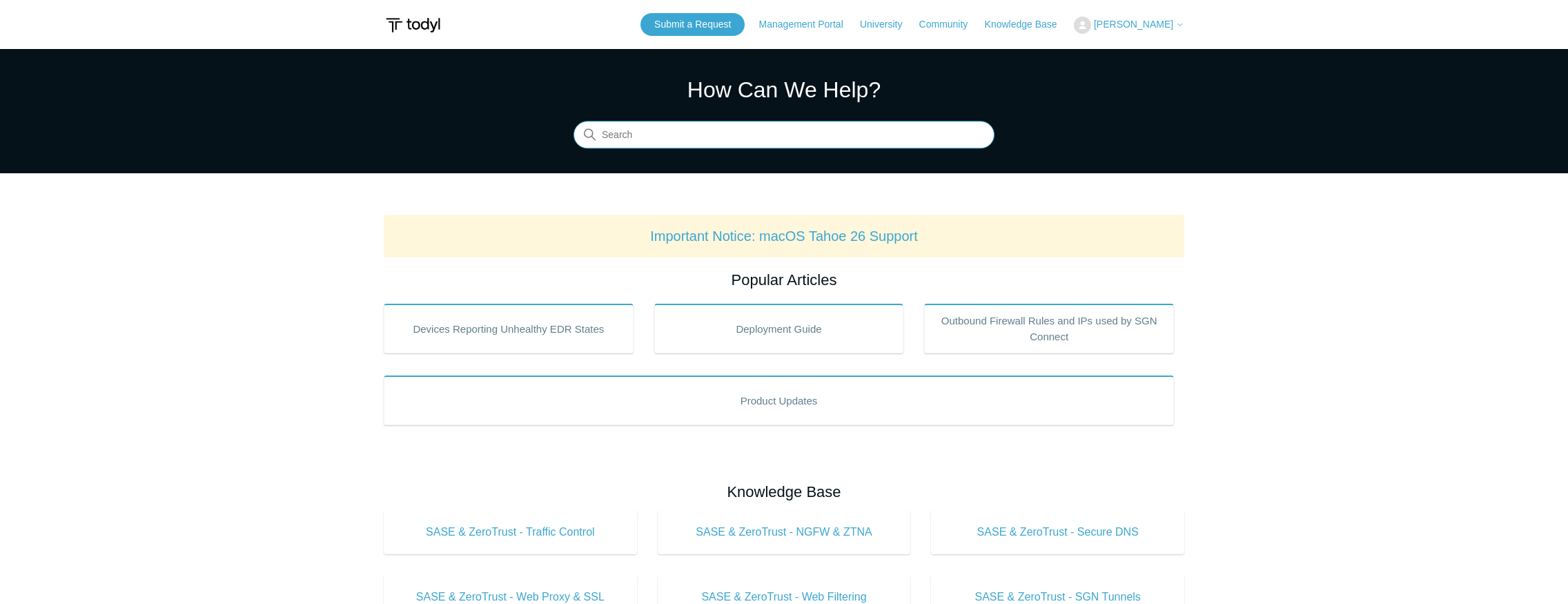
click at [718, 140] on input "Search" at bounding box center [784, 135] width 421 height 28
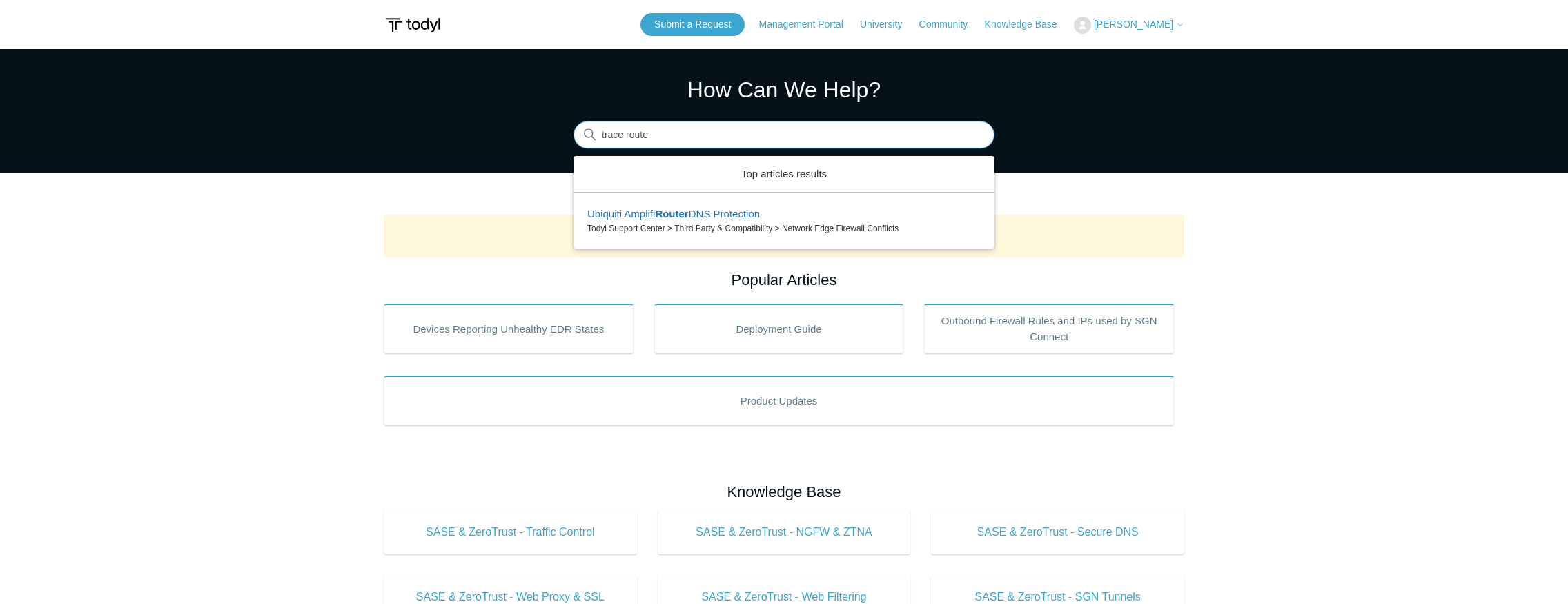
type input "trace route"
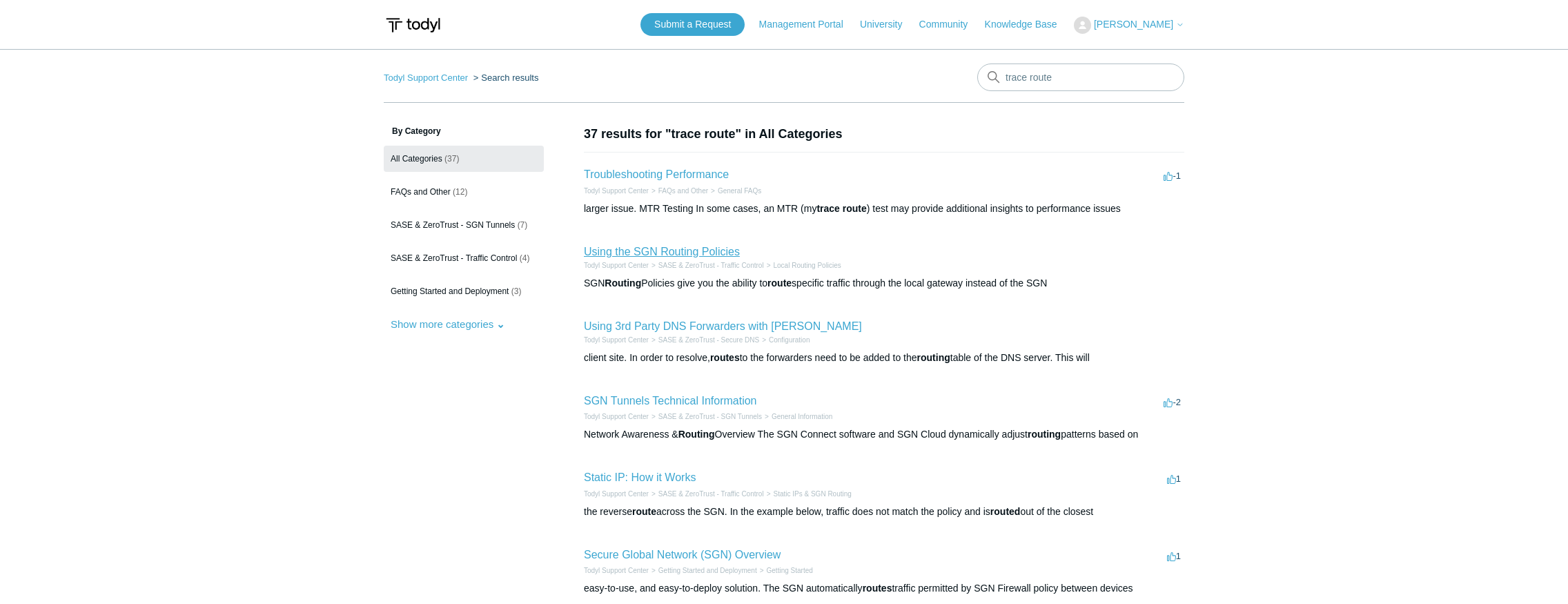
click at [692, 256] on link "Using the SGN Routing Policies" at bounding box center [662, 252] width 156 height 12
click at [684, 173] on link "Troubleshooting Performance" at bounding box center [656, 175] width 145 height 12
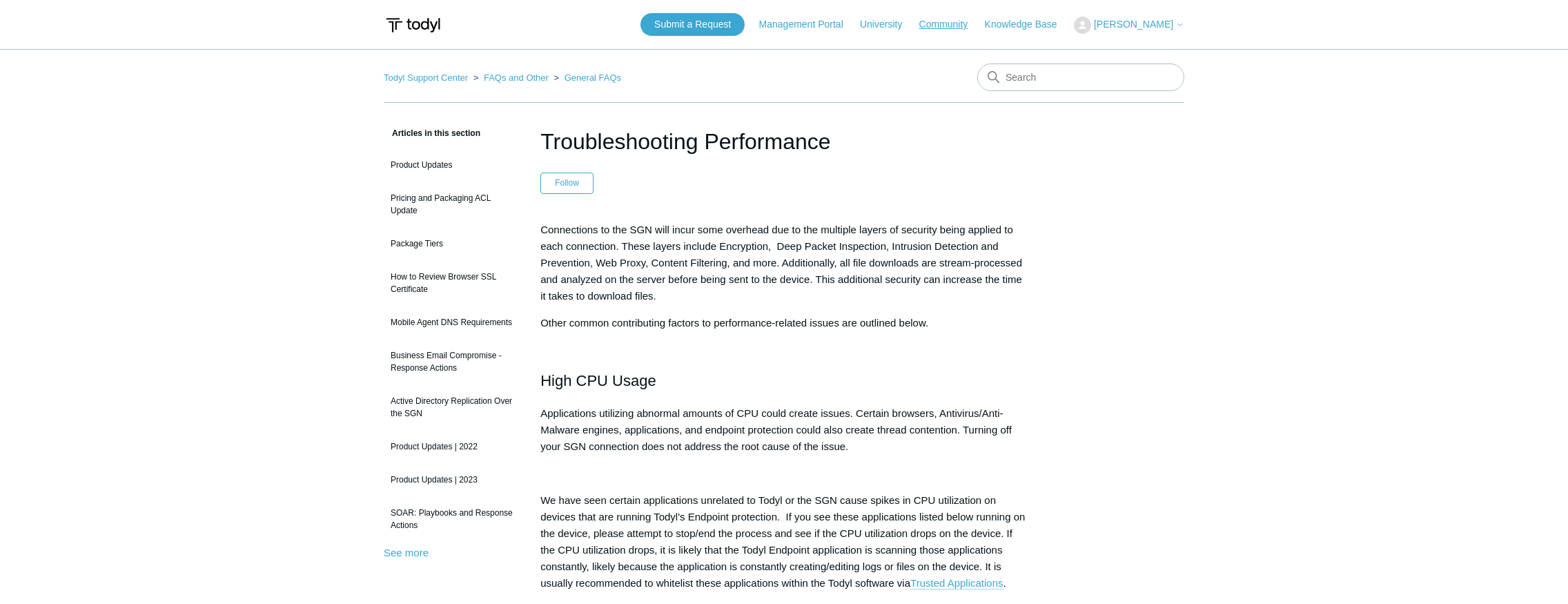
click at [947, 23] on link "Community" at bounding box center [950, 24] width 63 height 14
click at [954, 24] on link "Community" at bounding box center [950, 24] width 63 height 14
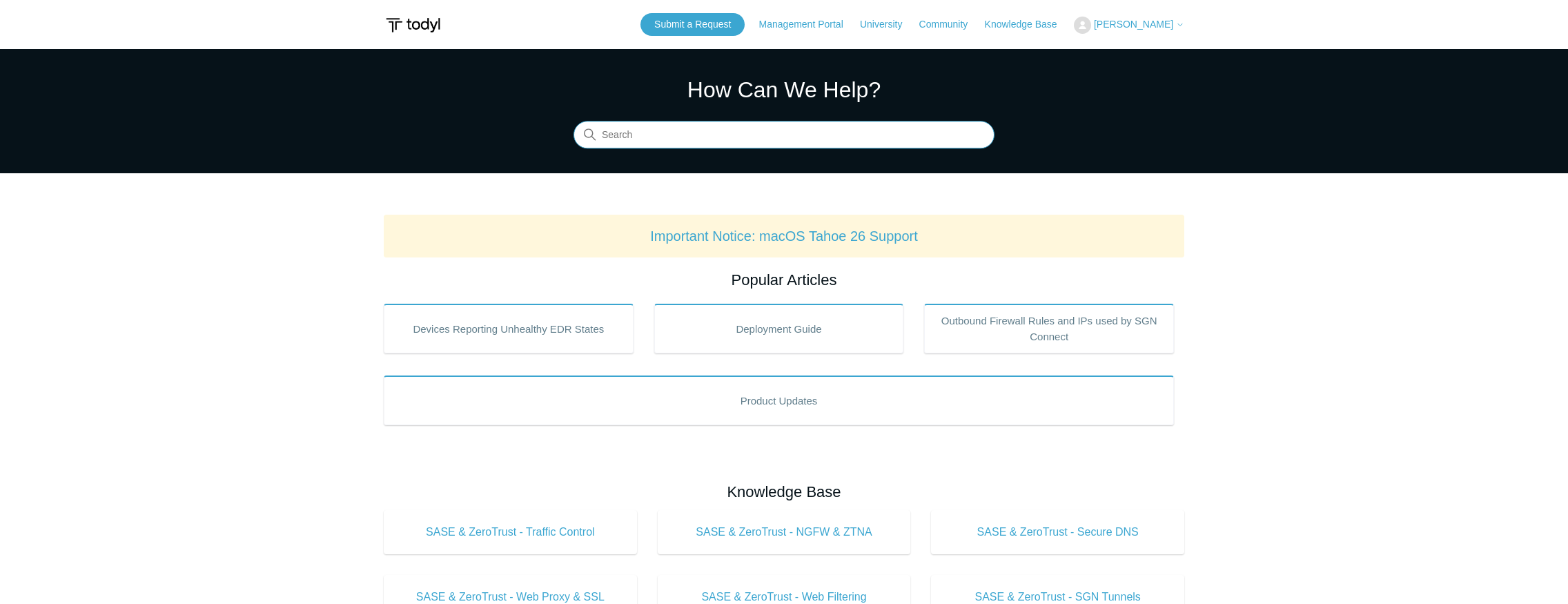
click at [734, 129] on input "Search" at bounding box center [784, 135] width 421 height 28
type input "locations"
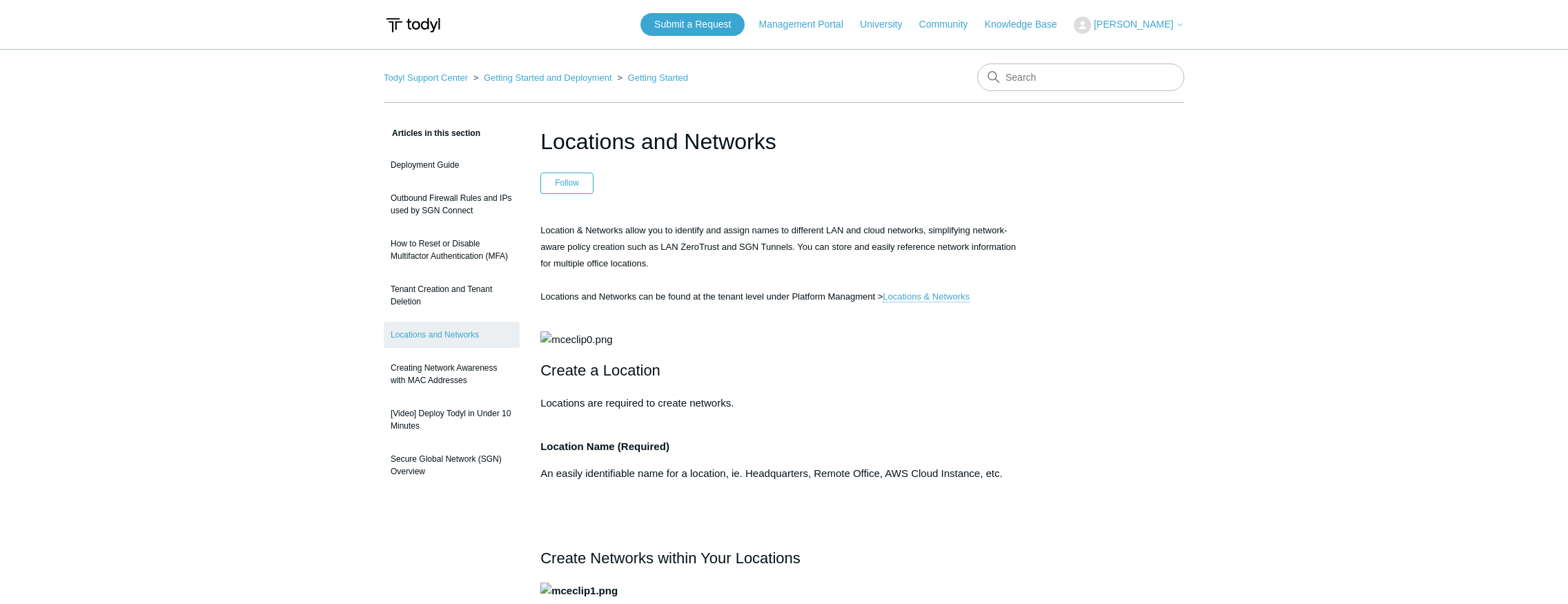
scroll to position [1, 0]
